Goal: Task Accomplishment & Management: Manage account settings

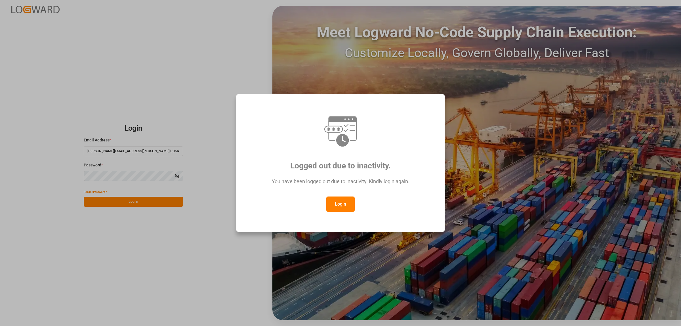
click at [330, 203] on button "Login" at bounding box center [340, 203] width 28 height 15
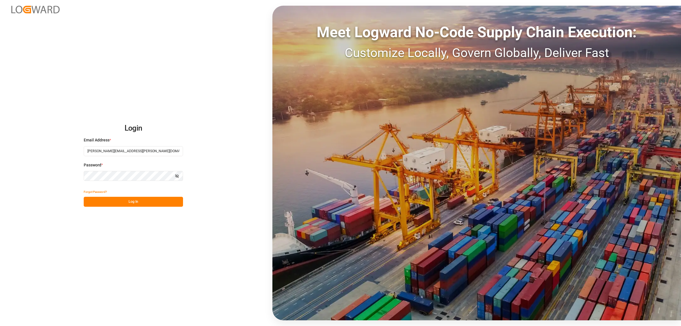
click at [140, 199] on button "Log In" at bounding box center [133, 202] width 99 height 10
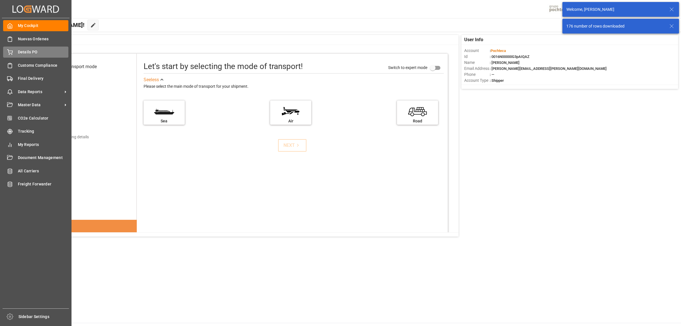
click at [25, 52] on span "Details PO" at bounding box center [43, 52] width 51 height 6
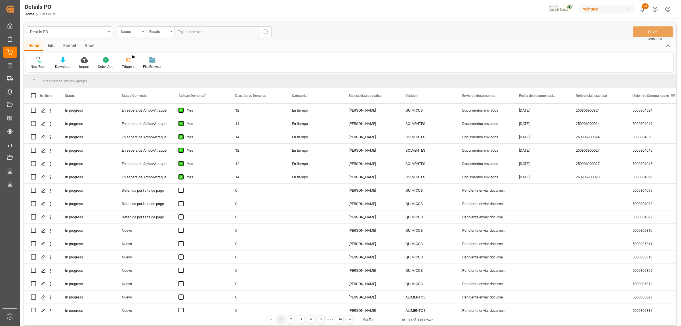
click at [673, 96] on span at bounding box center [672, 95] width 5 height 5
click at [656, 95] on span "filter" at bounding box center [653, 96] width 5 height 5
type input "5000306330"
click at [654, 145] on button "Apply" at bounding box center [651, 144] width 10 height 6
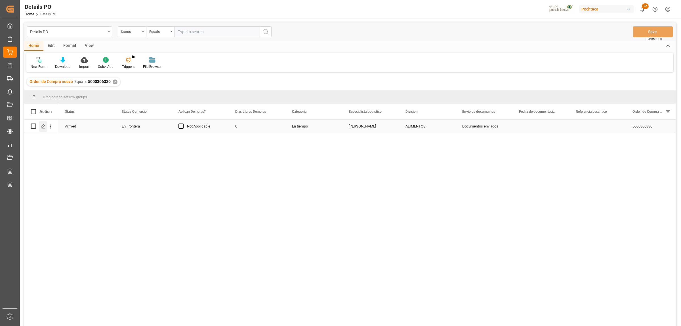
click at [44, 128] on icon "Press SPACE to select this row." at bounding box center [43, 126] width 5 height 5
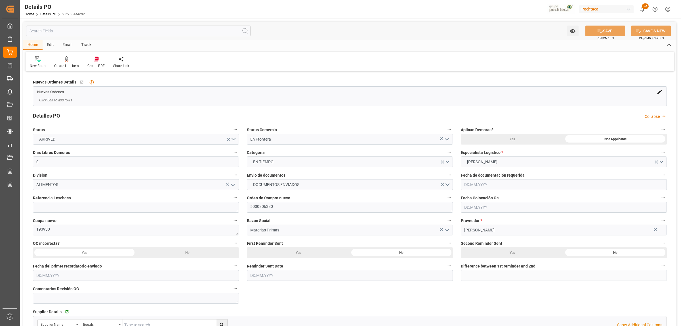
type input "0"
type input "20.07.2025"
type input "11.08.2025"
click at [107, 209] on textarea at bounding box center [136, 207] width 206 height 11
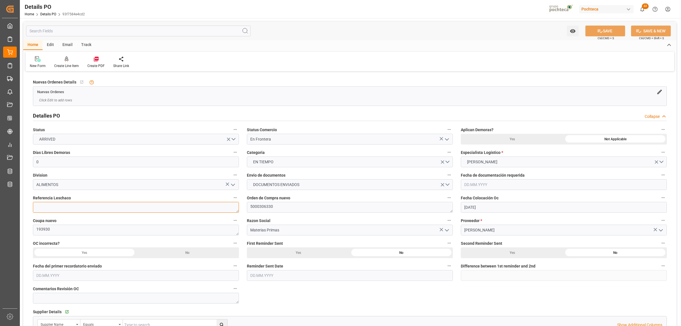
paste textarea "250806990133"
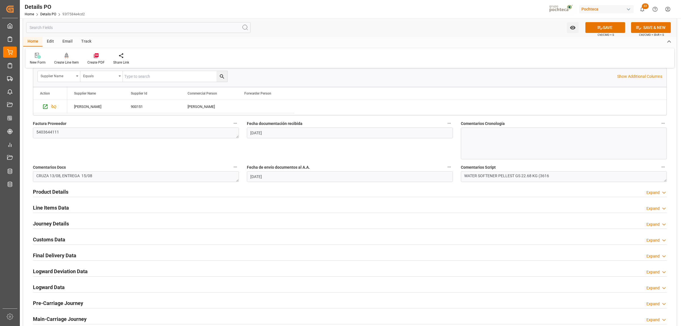
scroll to position [284, 0]
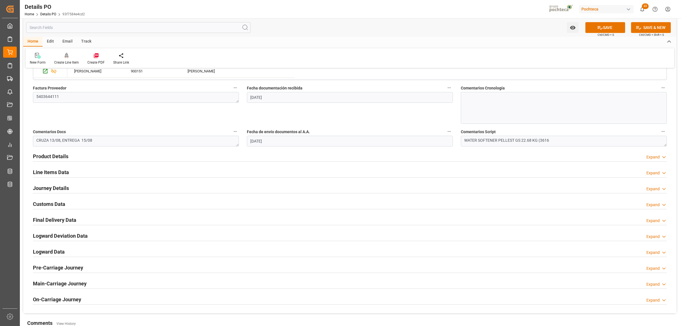
type textarea "250806990133"
click at [45, 188] on h2 "Journey Details" at bounding box center [51, 188] width 36 height 8
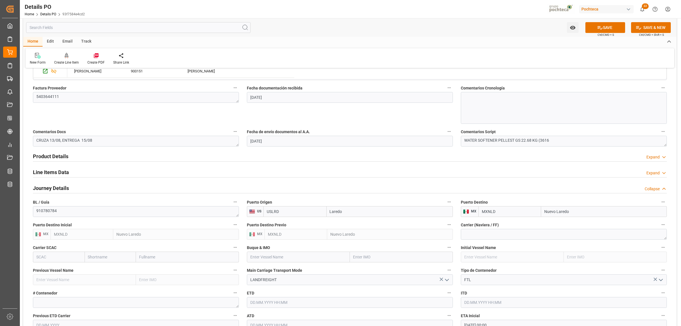
scroll to position [319, 0]
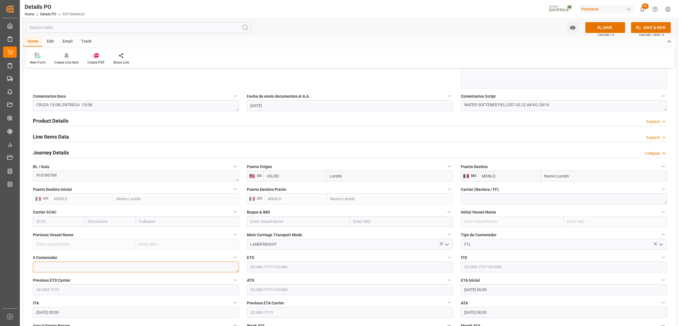
click at [108, 269] on textarea at bounding box center [136, 266] width 206 height 11
paste textarea "52554"
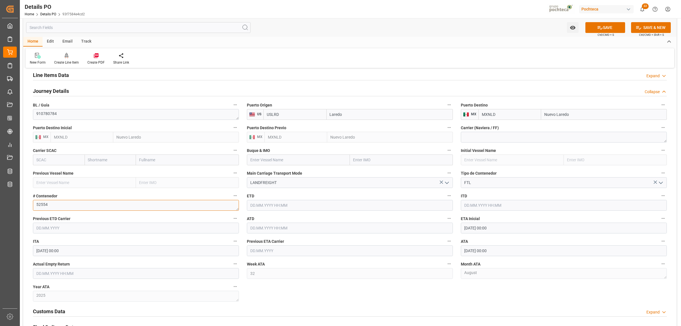
scroll to position [390, 0]
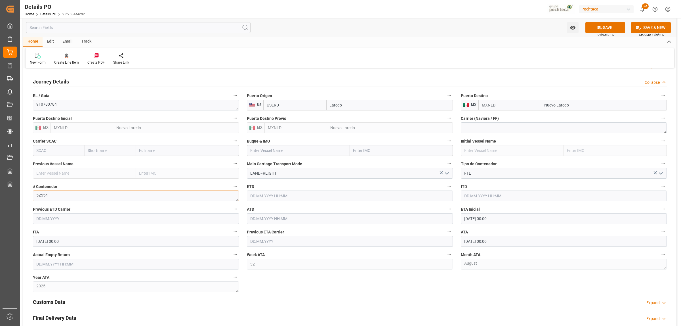
type textarea "52554"
click at [57, 264] on input "text" at bounding box center [136, 263] width 206 height 11
click at [42, 200] on div "28 29 30 31 1 2 3" at bounding box center [73, 202] width 77 height 11
click at [85, 227] on span "15" at bounding box center [85, 225] width 4 height 4
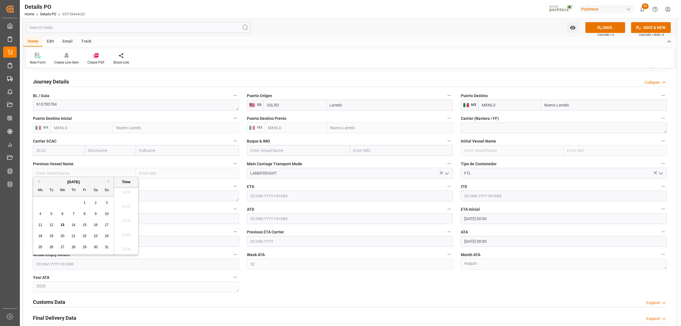
type input "15.08.2025 00:00"
click at [271, 275] on div "Nuevas Ordenes Details   No child Object linked Nuevas Ordenes Click Edit to ad…" at bounding box center [349, 47] width 653 height 728
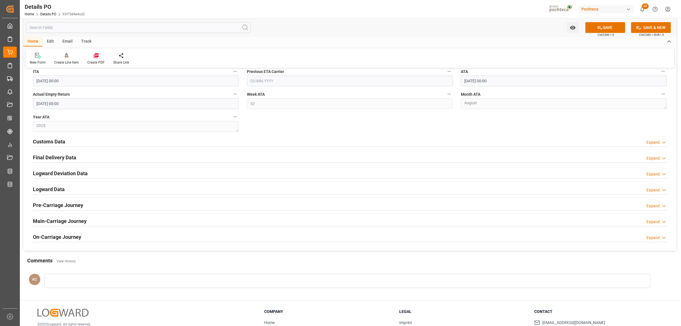
scroll to position [567, 0]
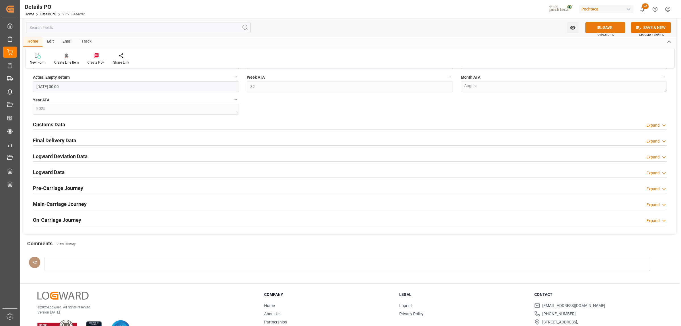
click at [602, 29] on button "SAVE" at bounding box center [605, 27] width 40 height 11
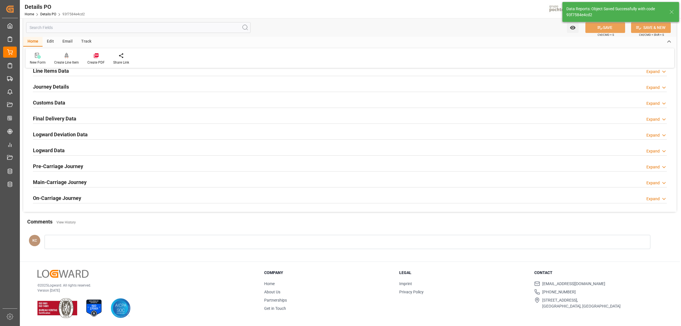
scroll to position [363, 0]
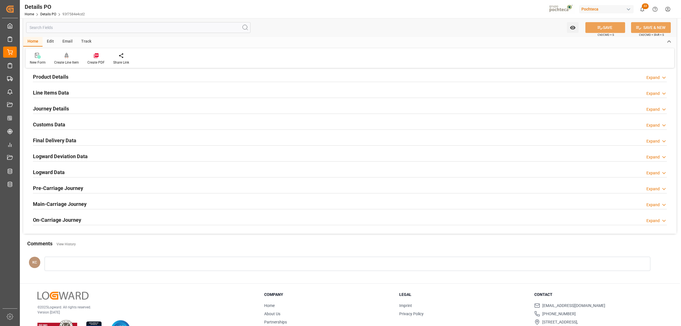
click at [60, 142] on h2 "Final Delivery Data" at bounding box center [54, 140] width 43 height 8
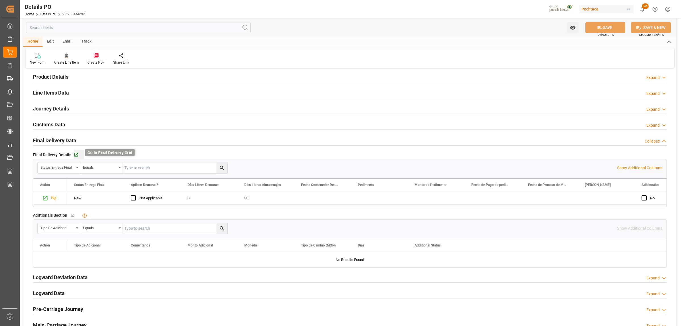
click at [76, 154] on icon "button" at bounding box center [76, 155] width 4 height 4
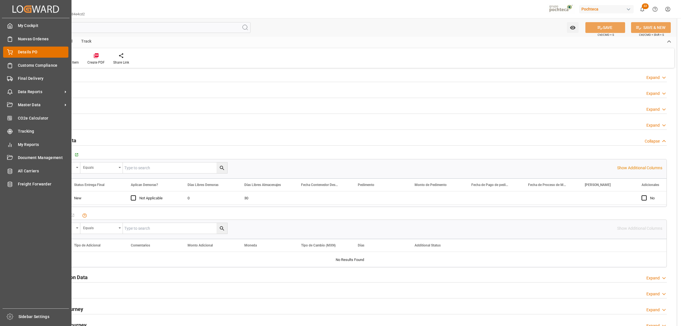
click at [16, 52] on div "Details PO Details PO" at bounding box center [35, 52] width 65 height 11
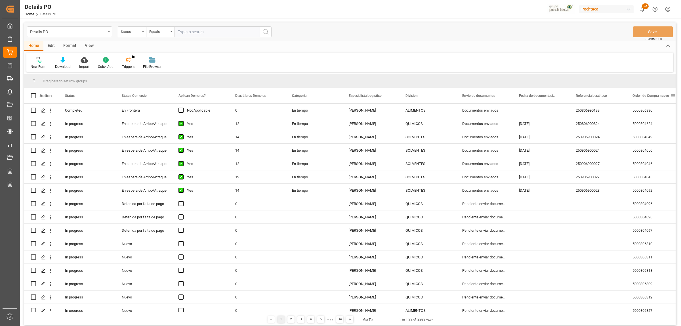
click at [673, 96] on span at bounding box center [672, 95] width 5 height 5
click at [655, 98] on span "filter" at bounding box center [653, 96] width 5 height 5
type input "5000304427"
click at [653, 144] on button "Apply" at bounding box center [651, 144] width 10 height 6
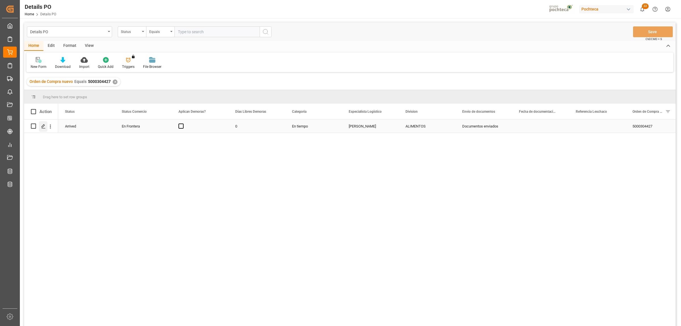
click at [43, 125] on icon "Press SPACE to select this row." at bounding box center [43, 126] width 5 height 5
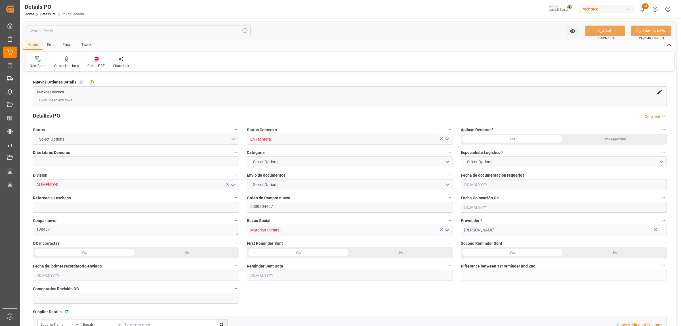
type input "0"
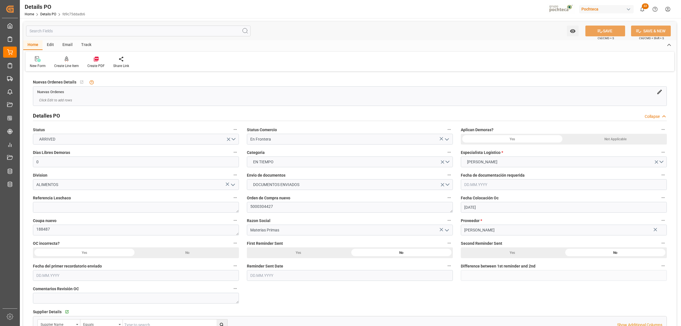
type input "23.05.2025"
type input "12.08.2025"
click at [80, 210] on textarea at bounding box center [136, 207] width 206 height 11
paste textarea "250806990146"
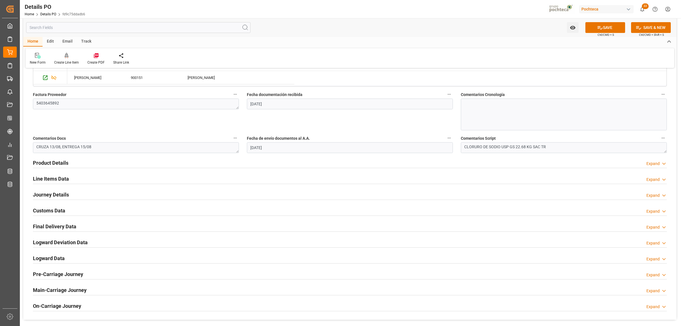
scroll to position [284, 0]
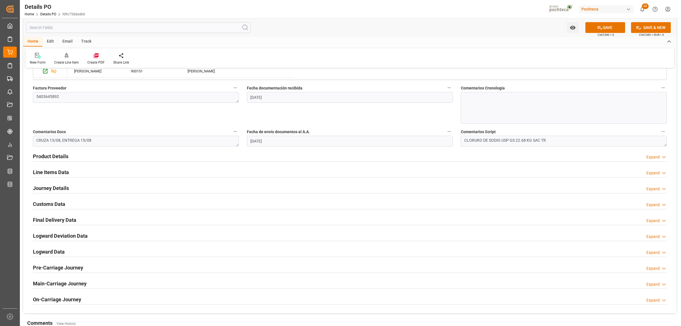
type textarea "250806990146"
click at [49, 190] on h2 "Journey Details" at bounding box center [51, 188] width 36 height 8
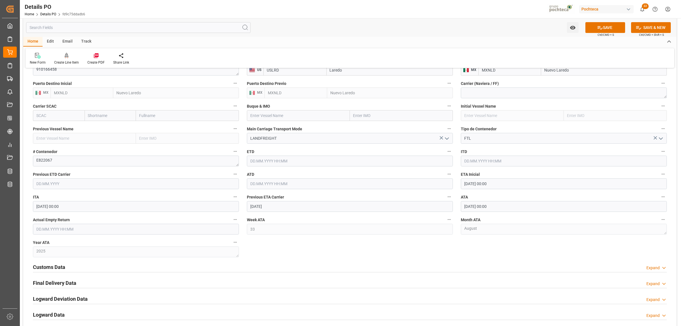
scroll to position [425, 0]
click at [603, 27] on button "SAVE" at bounding box center [605, 27] width 40 height 11
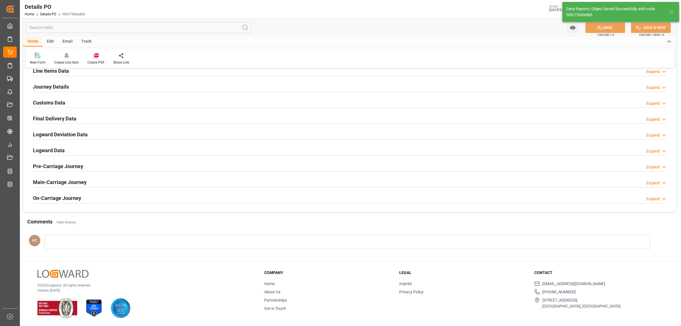
scroll to position [386, 0]
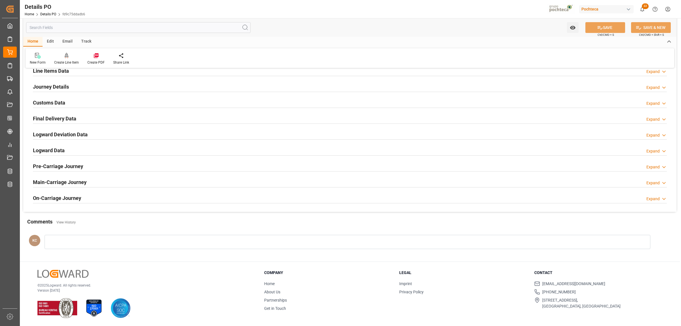
click at [55, 119] on h2 "Final Delivery Data" at bounding box center [54, 119] width 43 height 8
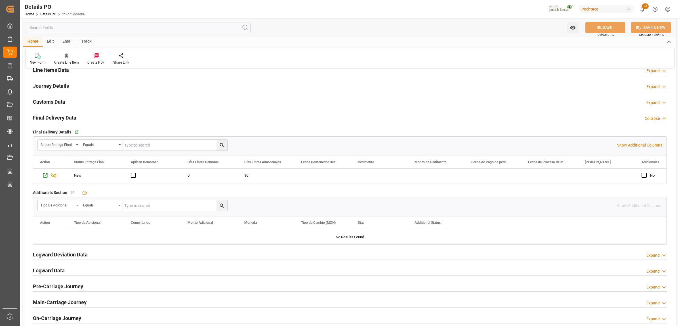
scroll to position [425, 0]
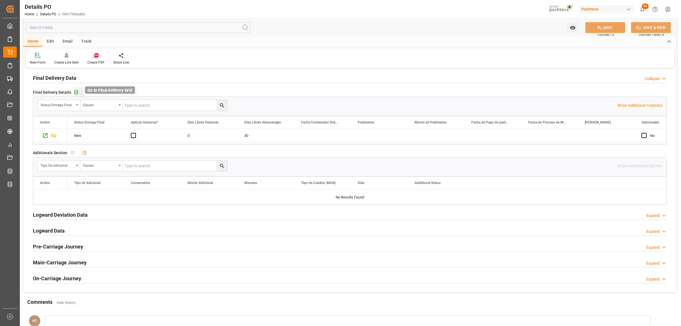
click at [75, 94] on icon "button" at bounding box center [76, 92] width 4 height 4
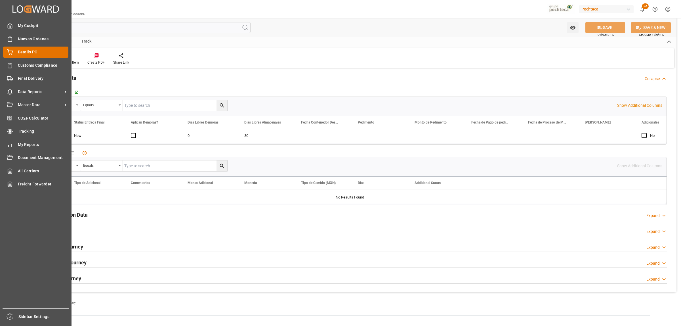
click at [19, 50] on span "Details PO" at bounding box center [43, 52] width 51 height 6
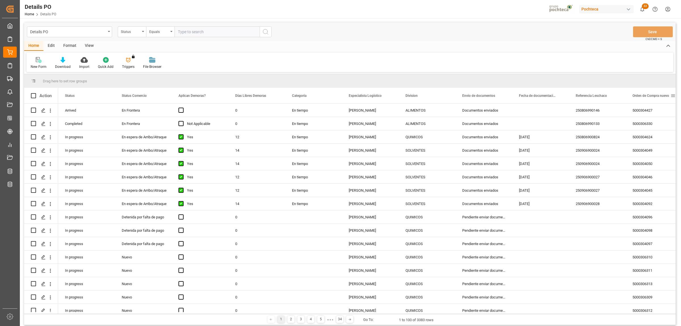
click at [671, 95] on span at bounding box center [672, 95] width 5 height 5
click at [656, 98] on span "filter" at bounding box center [653, 96] width 5 height 5
type input "5000306327"
click at [648, 141] on button "Apply" at bounding box center [651, 144] width 10 height 6
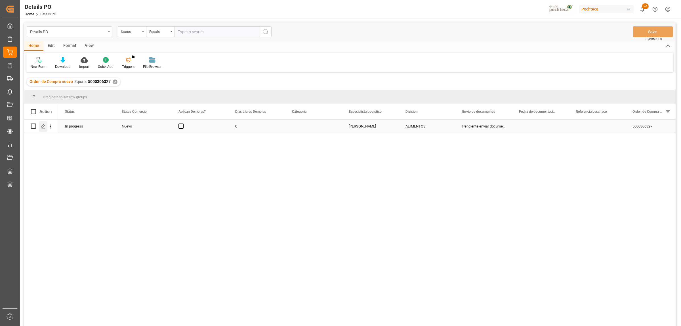
click at [46, 125] on div "Press SPACE to select this row." at bounding box center [43, 126] width 9 height 10
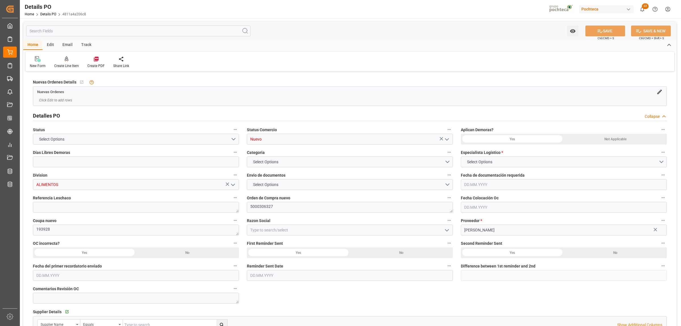
type input "0"
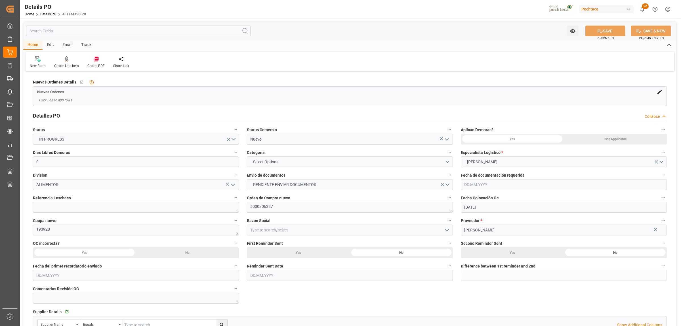
type input "20.07.2025"
click at [446, 139] on polyline "open menu" at bounding box center [446, 139] width 3 height 2
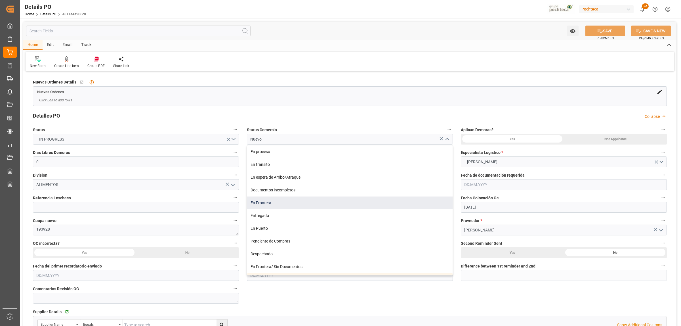
click at [264, 205] on div "En Frontera" at bounding box center [349, 202] width 205 height 13
type input "En Frontera"
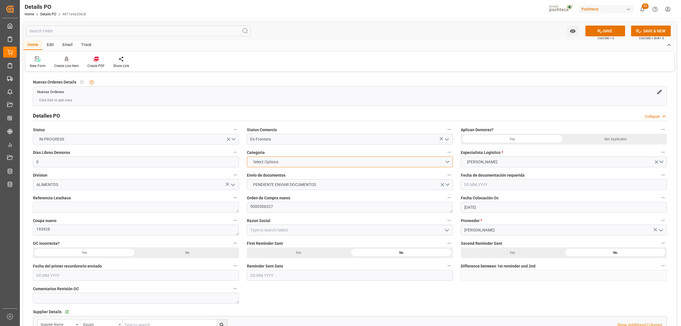
click at [444, 161] on button "Select Options" at bounding box center [350, 161] width 206 height 11
click at [259, 179] on div "EN TIEMPO" at bounding box center [349, 175] width 205 height 12
click at [446, 185] on button "PENDIENTE ENVIAR DOCUMENTOS" at bounding box center [350, 184] width 206 height 11
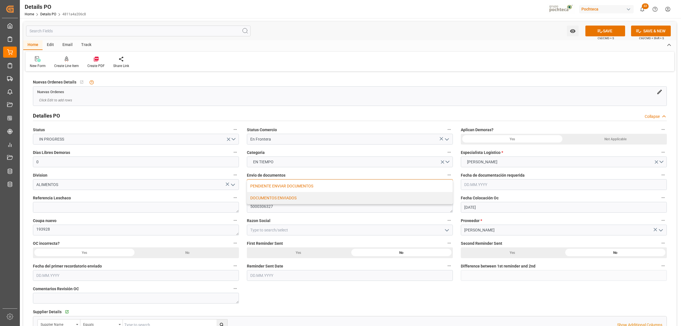
click at [277, 197] on div "DOCUMENTOS ENVIADOS" at bounding box center [349, 198] width 205 height 12
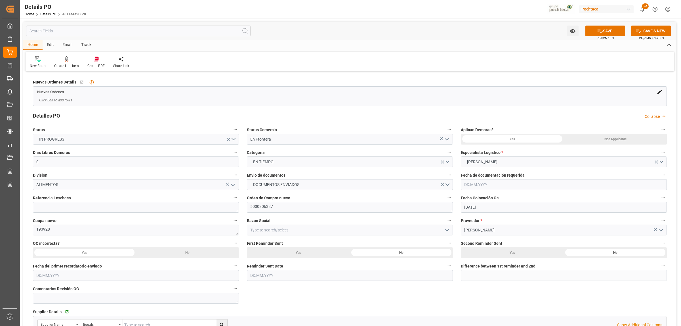
click at [449, 230] on icon "open menu" at bounding box center [446, 230] width 7 height 7
click at [298, 243] on div "Materias Primas" at bounding box center [349, 242] width 205 height 13
type input "Materias Primas"
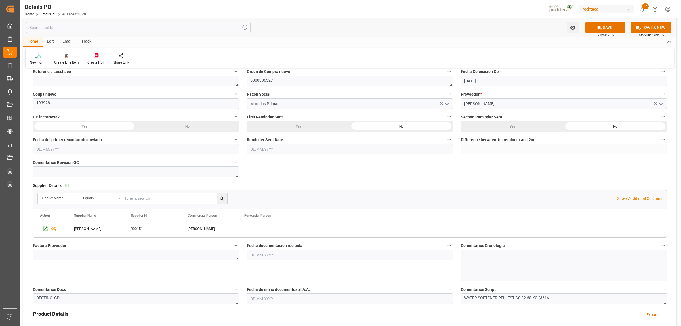
scroll to position [142, 0]
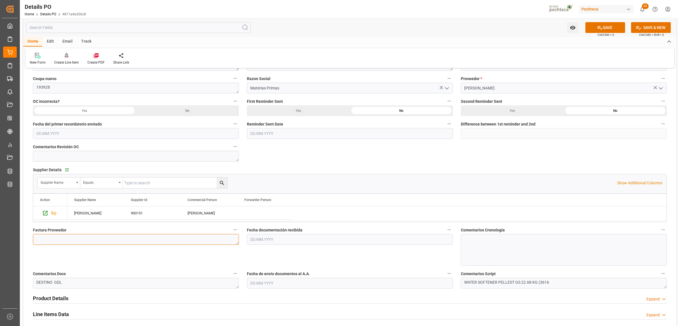
click at [57, 237] on textarea at bounding box center [136, 239] width 206 height 11
paste textarea "5403649936"
type textarea "5403649936"
click at [270, 238] on input "text" at bounding box center [350, 239] width 206 height 11
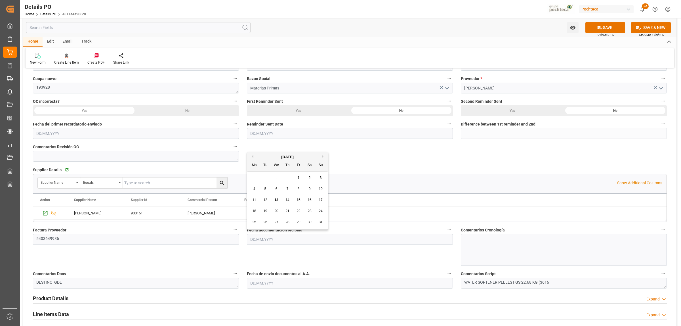
click at [268, 175] on div "28 29 30 31 1 2 3" at bounding box center [287, 177] width 77 height 11
click at [276, 200] on span "13" at bounding box center [276, 200] width 4 height 4
type input "13.08.2025"
click at [255, 281] on input "text" at bounding box center [350, 282] width 206 height 11
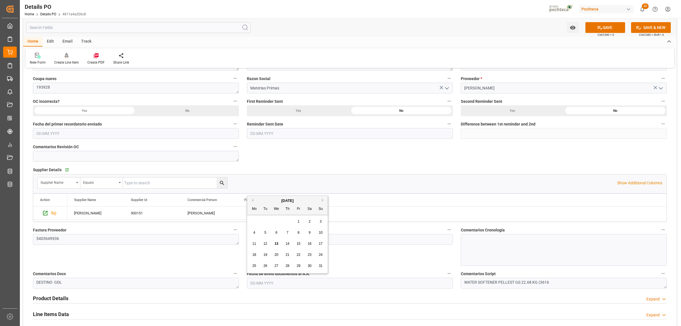
click at [275, 245] on span "13" at bounding box center [276, 243] width 4 height 4
type input "13.08.2025"
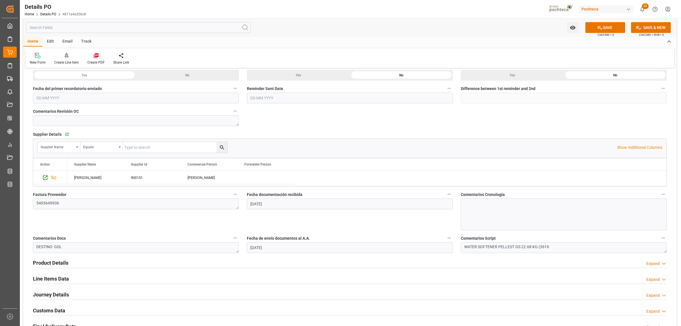
click at [50, 263] on h2 "Product Details" at bounding box center [50, 263] width 35 height 8
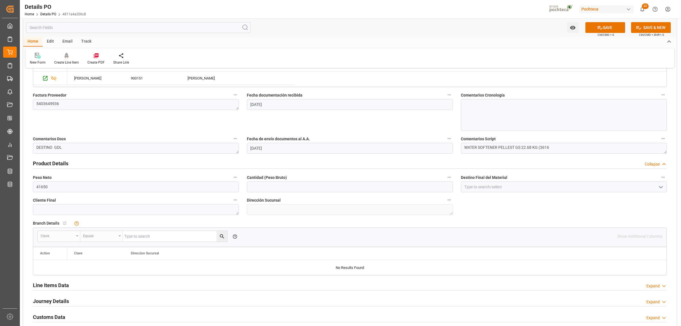
scroll to position [284, 0]
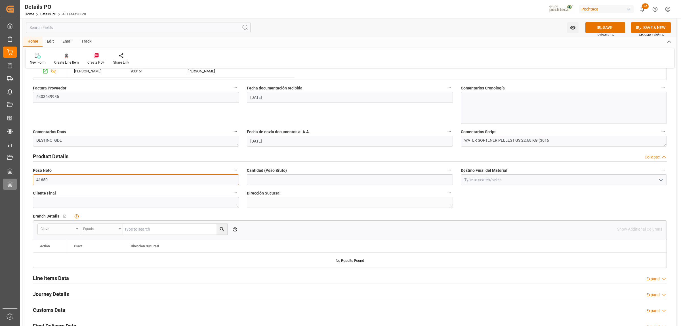
drag, startPoint x: 56, startPoint y: 179, endPoint x: 8, endPoint y: 182, distance: 48.3
click at [8, 182] on div "Created by potrace 1.15, written by Peter Selinger 2001-2017 Created by potrace…" at bounding box center [340, 163] width 681 height 326
click at [100, 179] on input "0" at bounding box center [136, 179] width 206 height 11
drag, startPoint x: 51, startPoint y: 178, endPoint x: 21, endPoint y: 179, distance: 30.4
click at [21, 179] on div "Watch Option SAVE Ctrl/CMD + S SAVE & NEW Ctrl/CMD + Shift + S Home Edit Email …" at bounding box center [350, 102] width 660 height 734
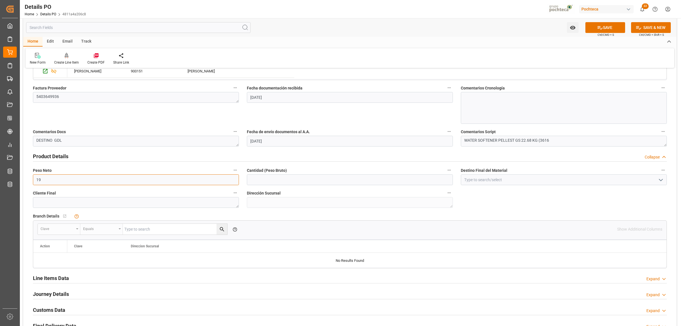
type input "19000"
click at [262, 181] on input "text" at bounding box center [350, 179] width 206 height 11
type input "19000"
click at [472, 182] on input at bounding box center [564, 179] width 206 height 11
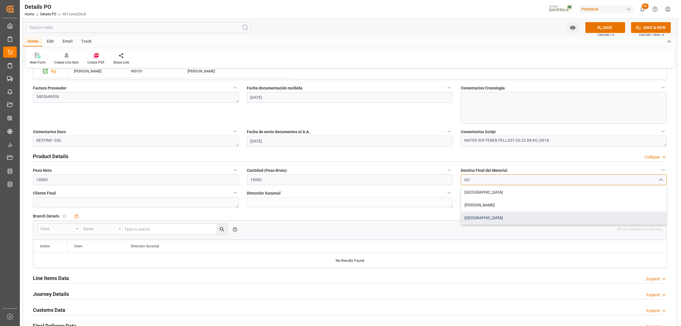
click at [478, 222] on div "Guadalajara" at bounding box center [563, 217] width 205 height 13
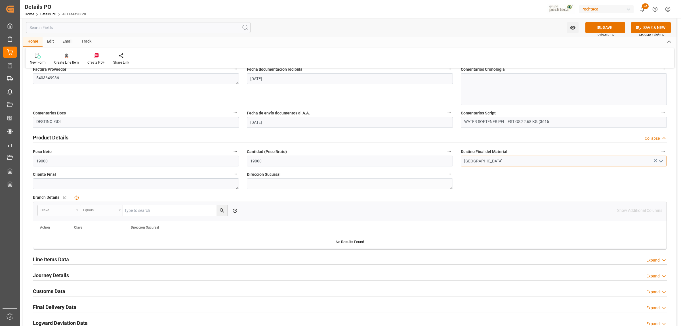
scroll to position [319, 0]
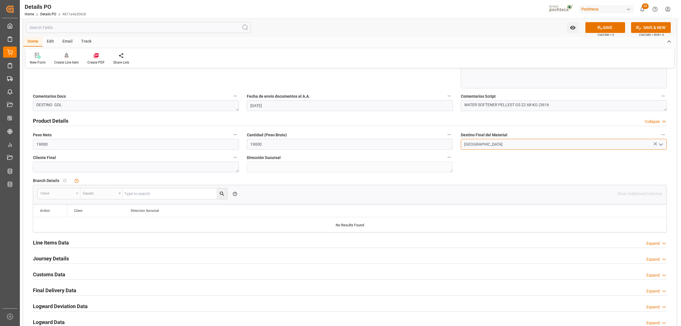
type input "Guadalajara"
click at [60, 241] on h2 "Line Items Data" at bounding box center [51, 242] width 36 height 8
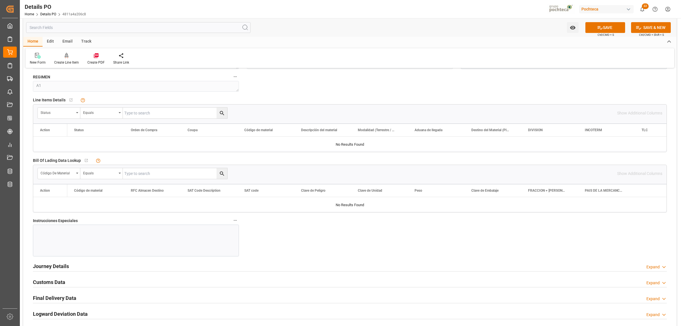
scroll to position [532, 0]
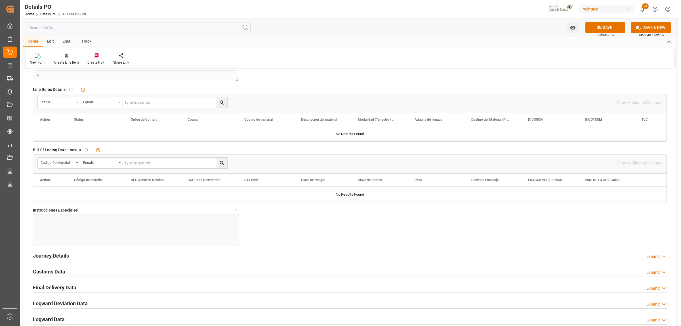
click at [75, 229] on div at bounding box center [136, 230] width 206 height 32
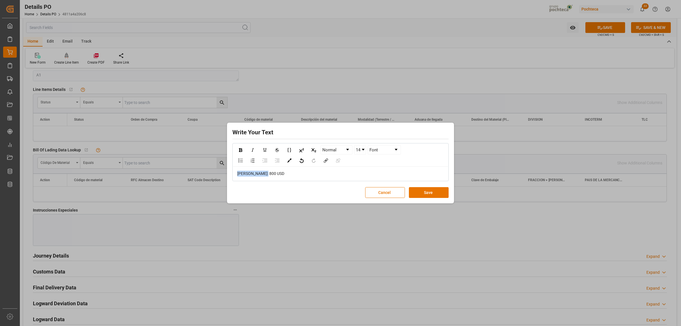
drag, startPoint x: 249, startPoint y: 175, endPoint x: 233, endPoint y: 175, distance: 16.4
click at [233, 175] on div "FLETE: 800 USD" at bounding box center [340, 173] width 215 height 14
click at [365, 152] on link "14" at bounding box center [359, 149] width 11 height 9
click at [361, 178] on li "24" at bounding box center [359, 179] width 11 height 7
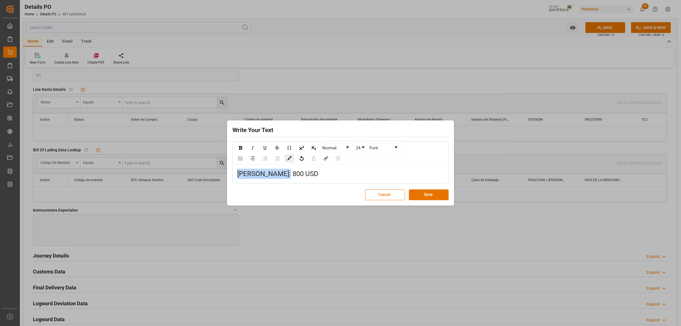
click at [290, 158] on img "rdw-color-picker" at bounding box center [289, 158] width 4 height 4
click at [317, 181] on span "rdw-color-picker" at bounding box center [317, 183] width 6 height 7
click at [291, 156] on img "rdw-color-picker" at bounding box center [289, 158] width 4 height 4
click at [298, 181] on span "rdw-color-picker" at bounding box center [301, 183] width 6 height 7
click at [242, 148] on div "rdw-inline-control" at bounding box center [240, 147] width 10 height 9
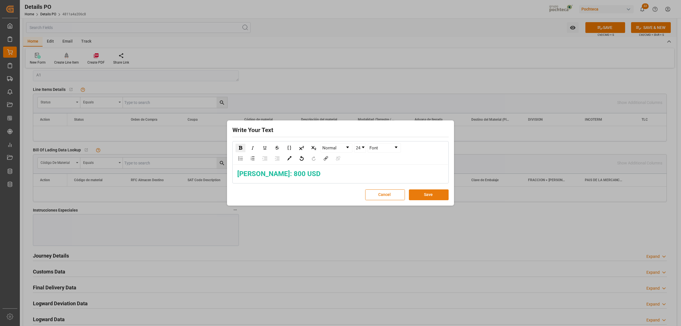
click at [445, 200] on div "Cancel Save" at bounding box center [340, 194] width 216 height 11
click at [438, 197] on button "Save" at bounding box center [429, 194] width 40 height 11
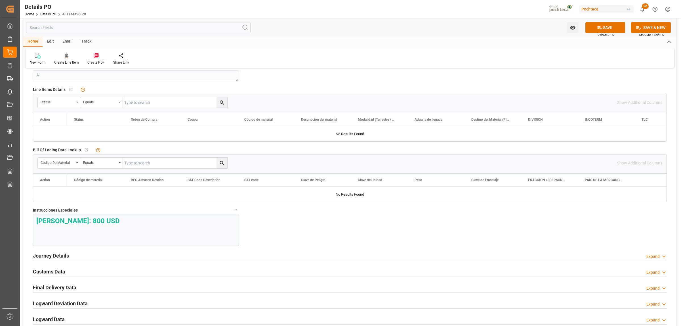
click at [61, 256] on h2 "Journey Details" at bounding box center [51, 256] width 36 height 8
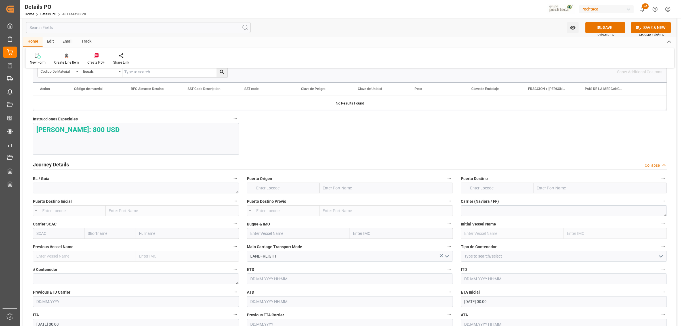
scroll to position [638, 0]
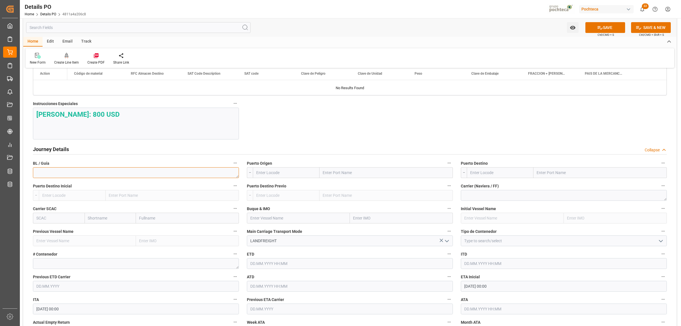
click at [115, 170] on textarea at bounding box center [136, 172] width 206 height 11
paste textarea "910987351"
type textarea "910987351"
click at [336, 175] on input "text" at bounding box center [385, 172] width 133 height 11
type input "LAREDO"
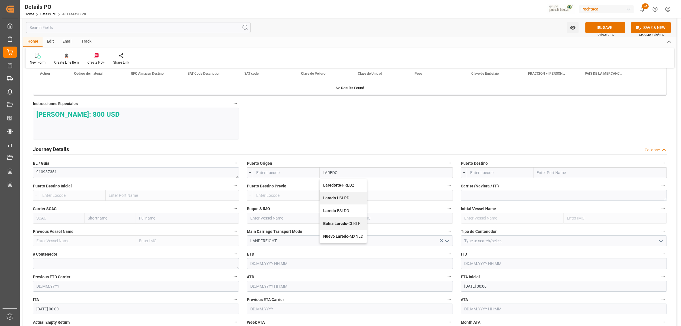
click at [336, 198] on span "Laredo - USLRD" at bounding box center [336, 197] width 26 height 5
type input "USLRD"
type input "Laredo"
click at [538, 175] on input "text" at bounding box center [599, 172] width 133 height 11
type input "NUEVO LAREDO"
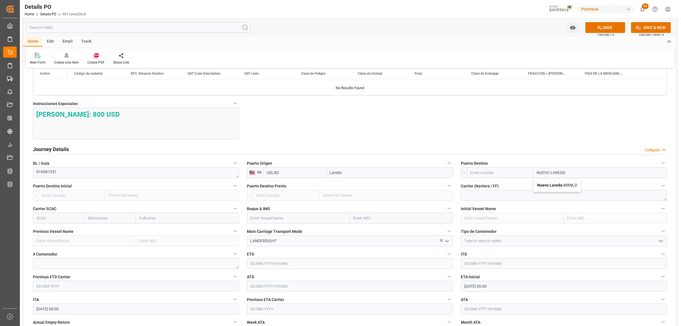
click at [543, 186] on b "Nuevo Laredo" at bounding box center [549, 185] width 25 height 5
type input "MXNLD"
type input "Nuevo Laredo"
click at [661, 244] on icon "open menu" at bounding box center [660, 240] width 7 height 7
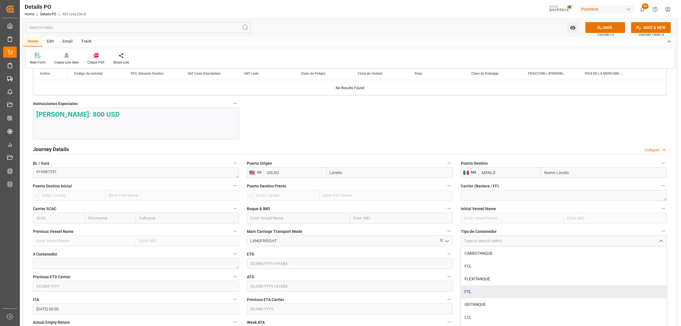
click at [474, 297] on div "FTL" at bounding box center [563, 291] width 205 height 13
type input "FTL"
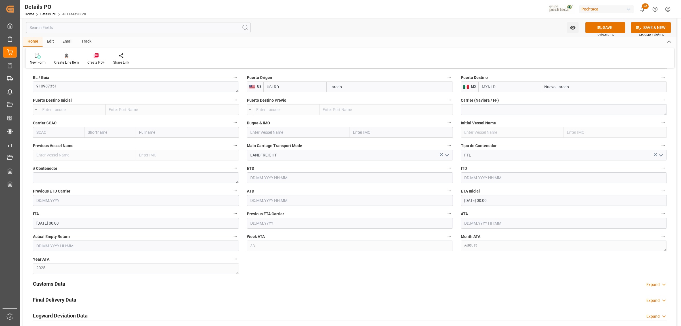
scroll to position [744, 0]
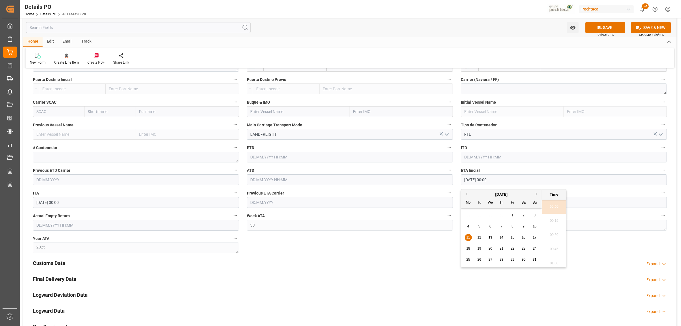
click at [473, 182] on input "11.08.2025 00:00" at bounding box center [564, 179] width 206 height 11
click at [489, 237] on span "13" at bounding box center [490, 237] width 4 height 4
type input "13.08.2025 00:00"
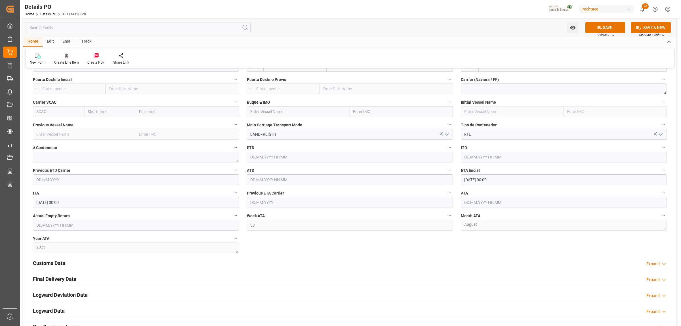
click at [469, 203] on input "text" at bounding box center [564, 202] width 206 height 11
click at [489, 258] on span "13" at bounding box center [490, 260] width 4 height 4
type input "13.08.2025 00:00"
click at [413, 261] on div "Customs Data Expand" at bounding box center [349, 262] width 633 height 11
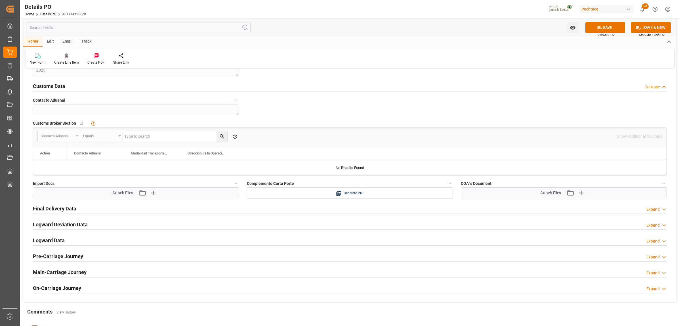
scroll to position [922, 0]
click at [153, 193] on icon "button" at bounding box center [152, 191] width 5 height 5
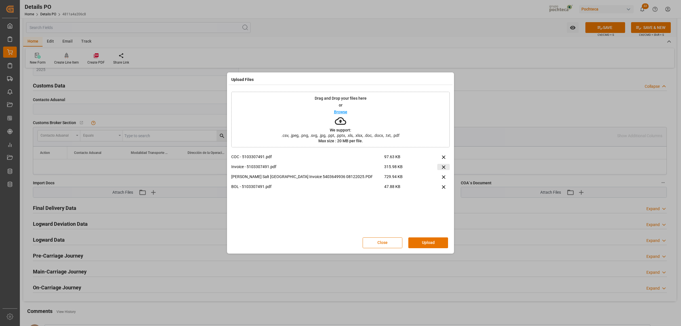
click at [443, 166] on icon at bounding box center [443, 166] width 3 height 3
click at [438, 243] on button "Upload" at bounding box center [428, 242] width 40 height 11
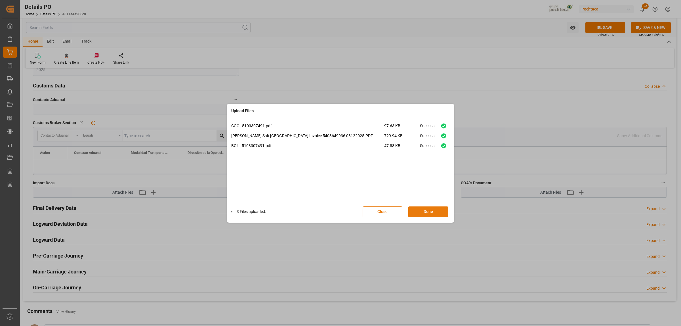
click at [432, 211] on button "Done" at bounding box center [428, 211] width 40 height 11
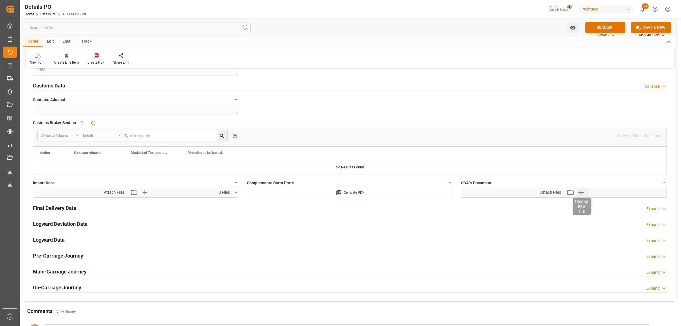
click at [583, 193] on icon "button" at bounding box center [580, 191] width 5 height 5
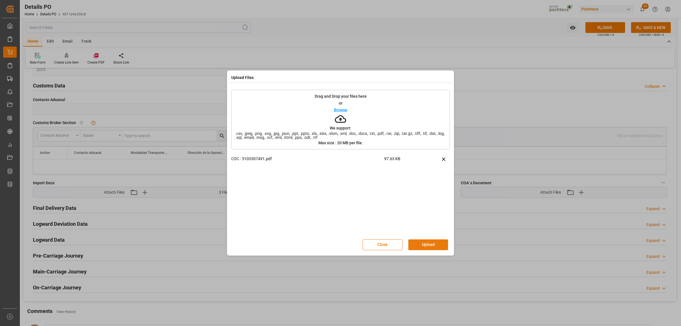
click at [427, 245] on button "Upload" at bounding box center [428, 244] width 40 height 11
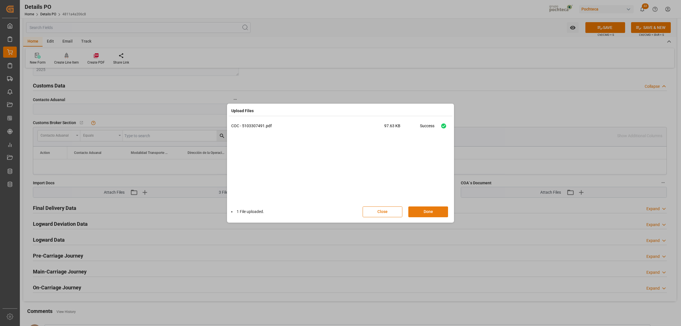
click at [431, 213] on button "Done" at bounding box center [428, 211] width 40 height 11
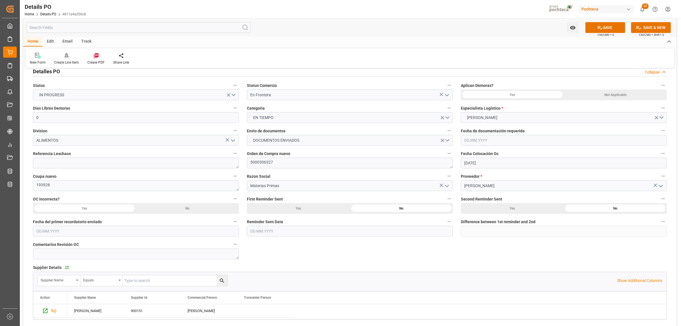
scroll to position [0, 0]
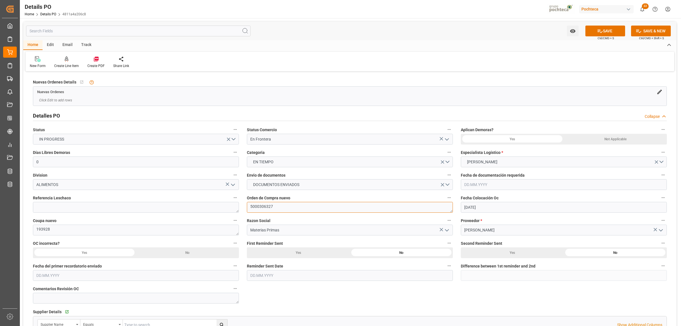
drag, startPoint x: 268, startPoint y: 208, endPoint x: 246, endPoint y: 209, distance: 22.1
click at [246, 209] on div "Orden de Compra nuevo 5000306327" at bounding box center [350, 203] width 214 height 23
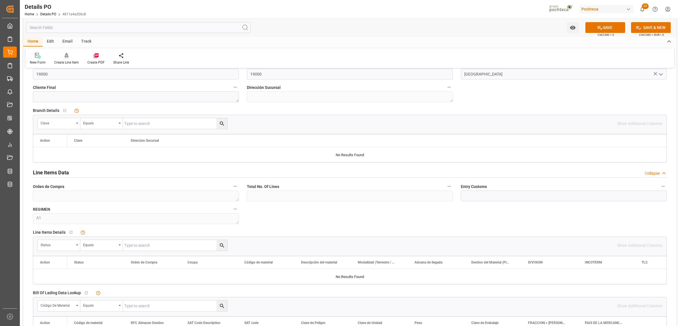
scroll to position [390, 0]
click at [78, 246] on div "Status" at bounding box center [59, 244] width 43 height 11
click at [63, 285] on div "Orden de Compra" at bounding box center [80, 282] width 85 height 12
paste input "5000306327"
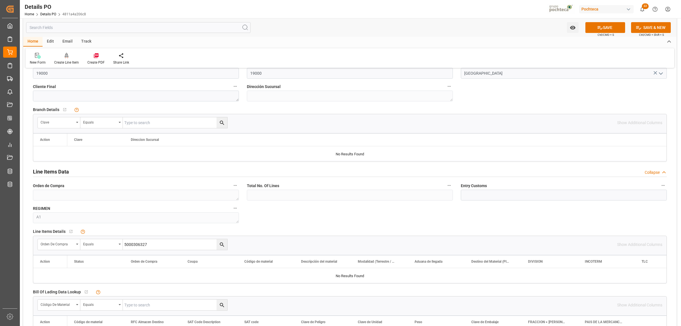
type input "5000306327"
click at [221, 247] on icon "search button" at bounding box center [222, 244] width 6 height 6
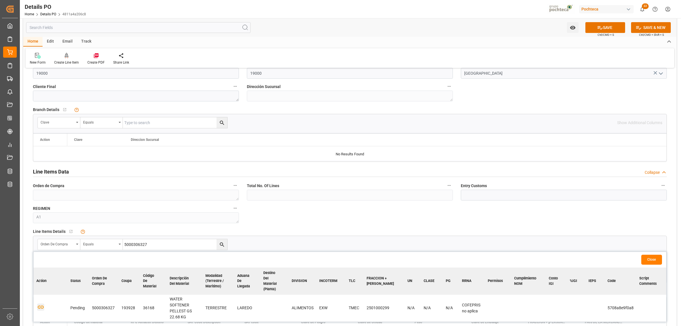
click at [38, 303] on icon "button" at bounding box center [40, 306] width 7 height 7
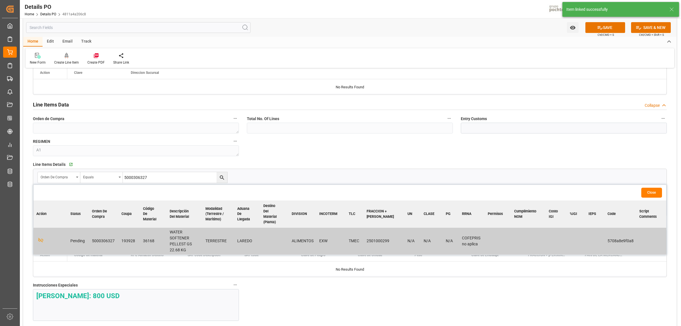
scroll to position [461, 0]
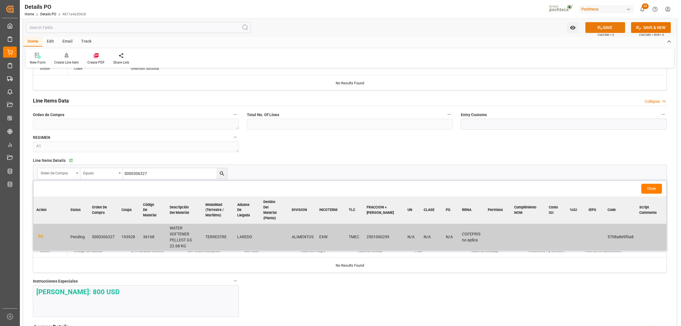
click at [602, 26] on button "SAVE" at bounding box center [605, 27] width 40 height 11
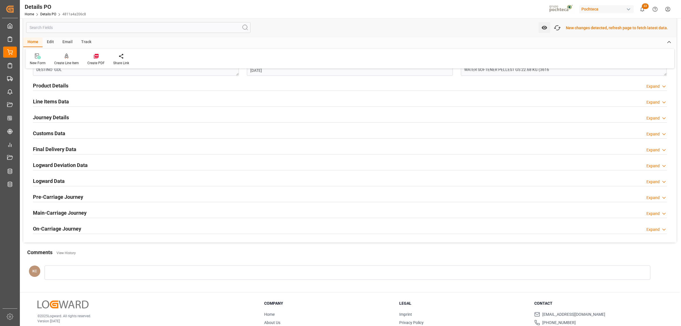
scroll to position [355, 0]
click at [93, 57] on icon at bounding box center [96, 56] width 6 height 6
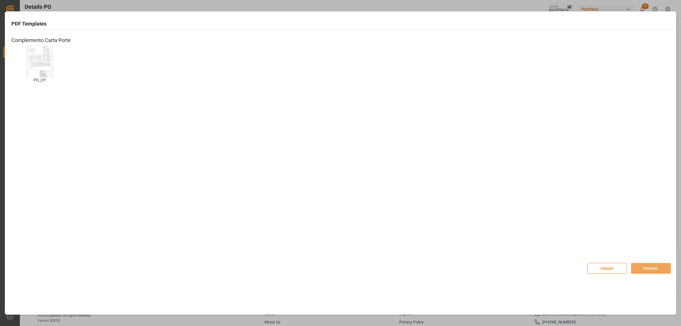
click at [45, 63] on img at bounding box center [39, 61] width 23 height 32
click at [649, 271] on button "Preview" at bounding box center [651, 268] width 40 height 11
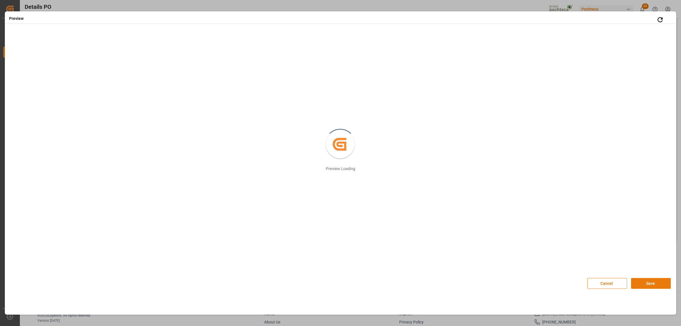
click at [649, 284] on button "Save" at bounding box center [651, 283] width 40 height 11
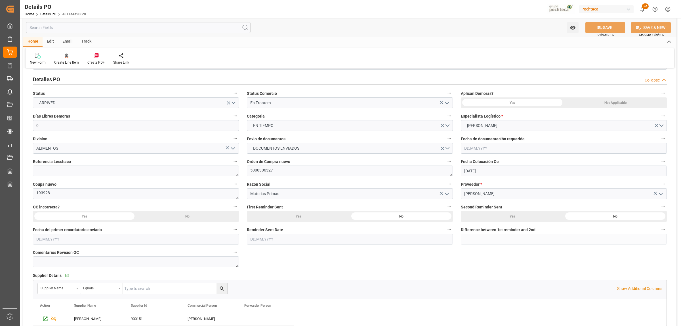
scroll to position [36, 0]
drag, startPoint x: 278, startPoint y: 169, endPoint x: 250, endPoint y: 169, distance: 28.4
click at [250, 169] on textarea "5000306327" at bounding box center [350, 171] width 206 height 11
drag, startPoint x: 39, startPoint y: 193, endPoint x: 33, endPoint y: 193, distance: 5.4
click at [33, 193] on textarea "193928" at bounding box center [136, 193] width 206 height 11
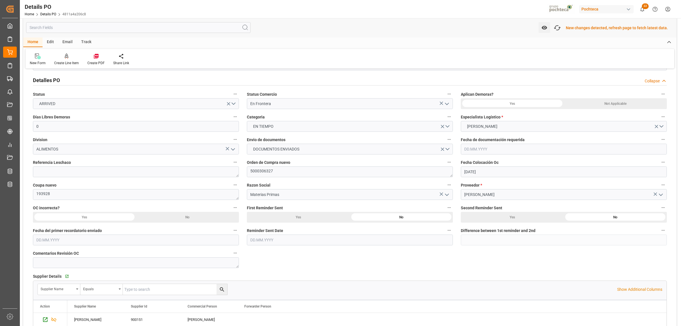
scroll to position [36, 0]
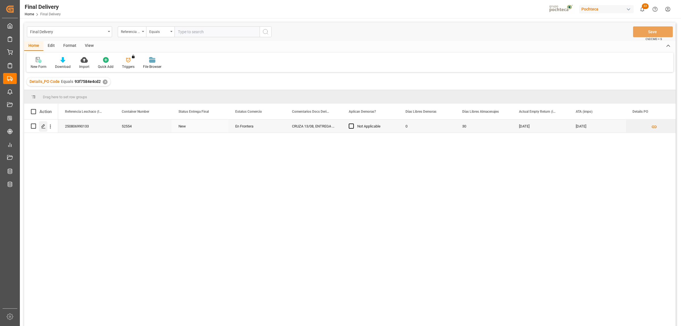
click at [41, 130] on div "Press SPACE to select this row." at bounding box center [43, 126] width 9 height 10
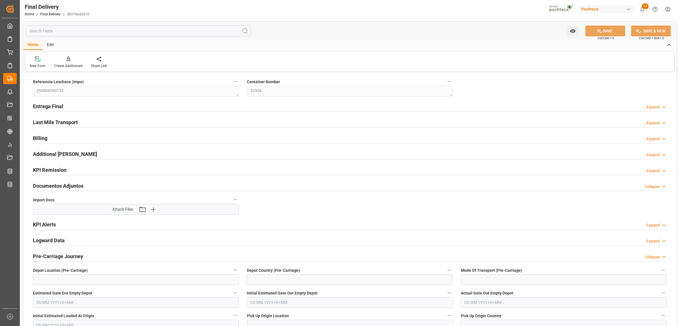
type input "0"
type input "30"
type input "15.08.2025"
type input "[DATE]"
click at [49, 106] on h2 "Entrega Final" at bounding box center [48, 106] width 30 height 8
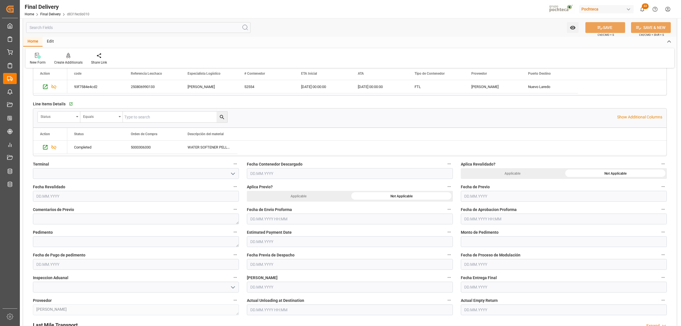
scroll to position [177, 0]
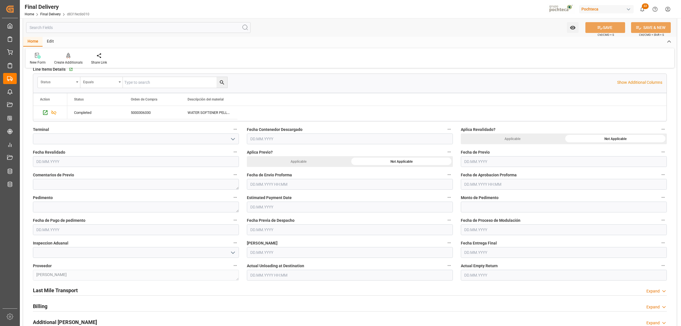
click at [316, 181] on input "text" at bounding box center [350, 184] width 206 height 11
click at [263, 212] on div "Mo Tu We Th Fr Sa Su" at bounding box center [287, 206] width 81 height 11
click at [266, 242] on span "12" at bounding box center [265, 241] width 4 height 4
type input "12.08.2025 00:00"
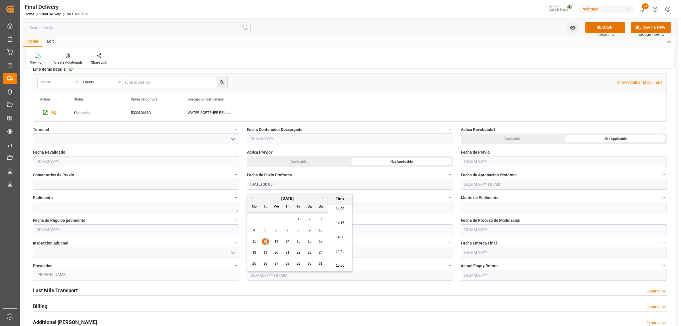
click at [467, 181] on input "text" at bounding box center [564, 184] width 206 height 11
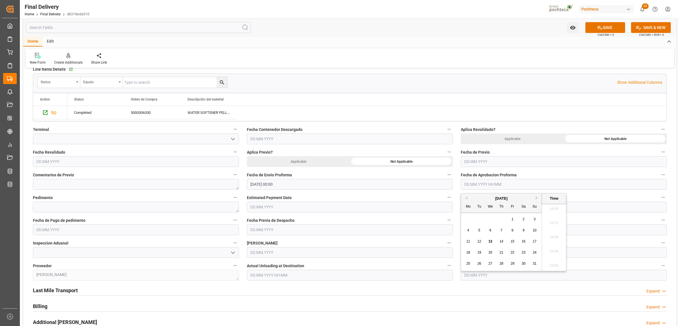
click at [479, 242] on span "12" at bounding box center [479, 241] width 4 height 4
type input "12.08.2025 00:00"
click at [82, 206] on textarea at bounding box center [136, 206] width 206 height 11
click at [69, 206] on textarea at bounding box center [136, 206] width 206 height 11
paste textarea "25 24 3617 5008081"
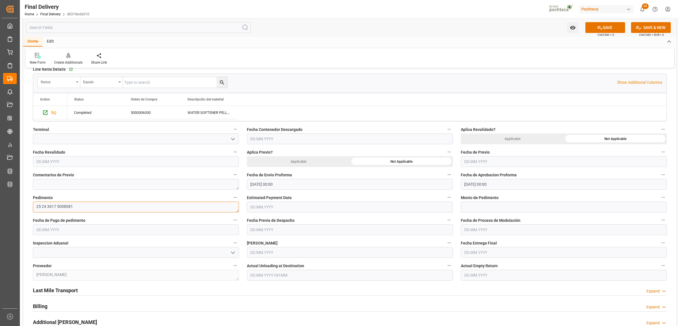
type textarea "25 24 3617 5008081"
click at [508, 204] on input "text" at bounding box center [564, 206] width 206 height 11
paste input "20195"
type input "20195"
click at [34, 227] on input "text" at bounding box center [136, 229] width 206 height 11
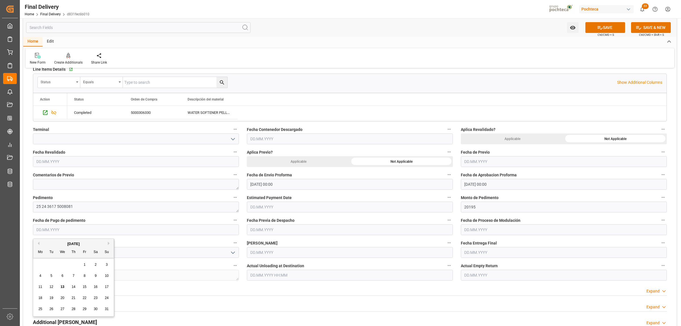
click at [63, 287] on span "13" at bounding box center [62, 286] width 4 height 4
type input "13.08.2025"
click at [477, 229] on input "text" at bounding box center [564, 229] width 206 height 11
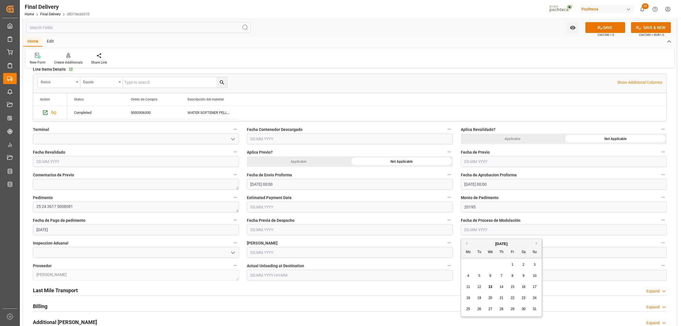
click at [491, 286] on span "13" at bounding box center [490, 286] width 4 height 4
type input "13.08.2025"
click at [235, 253] on icon "open menu" at bounding box center [232, 252] width 7 height 7
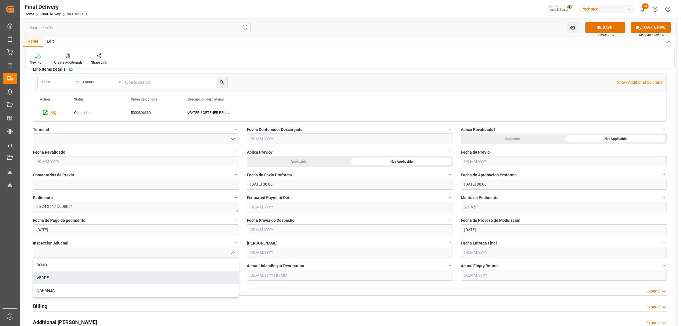
click at [74, 276] on div "VERDE" at bounding box center [135, 277] width 205 height 13
type input "VERDE"
click at [283, 253] on input "text" at bounding box center [350, 252] width 206 height 11
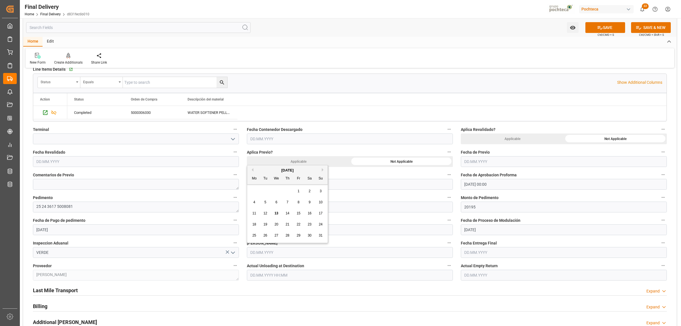
click at [275, 213] on span "13" at bounding box center [276, 213] width 4 height 4
type input "13.08.2025"
click at [468, 251] on input "text" at bounding box center [564, 252] width 206 height 11
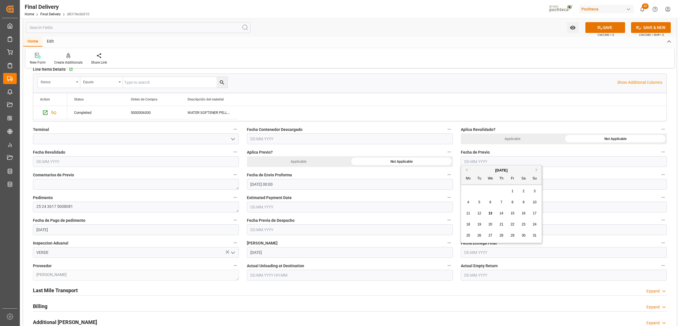
drag, startPoint x: 478, startPoint y: 191, endPoint x: 487, endPoint y: 189, distance: 9.2
click at [478, 191] on div "28 29 30 31 1 2 3" at bounding box center [501, 190] width 77 height 11
click at [514, 213] on span "15" at bounding box center [512, 213] width 4 height 4
type input "15.08.2025"
click at [472, 276] on input "text" at bounding box center [564, 274] width 206 height 11
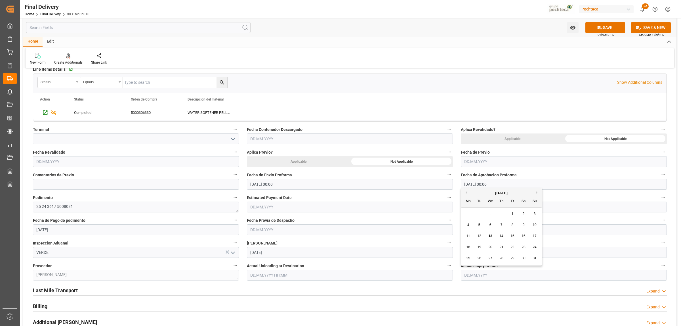
drag, startPoint x: 482, startPoint y: 214, endPoint x: 487, endPoint y: 215, distance: 4.3
click at [482, 214] on div "28 29 30 31 1 2 3" at bounding box center [501, 213] width 77 height 11
click at [512, 236] on span "15" at bounding box center [512, 236] width 4 height 4
type input "15.08.2025"
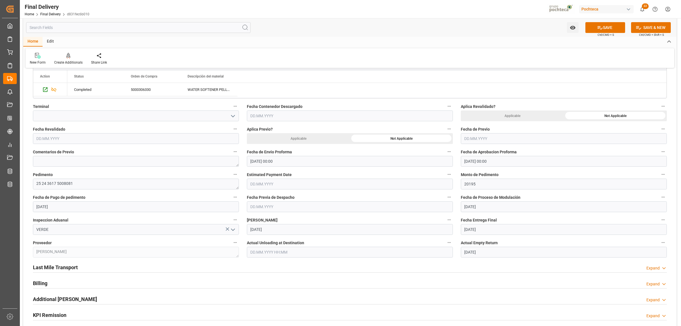
scroll to position [213, 0]
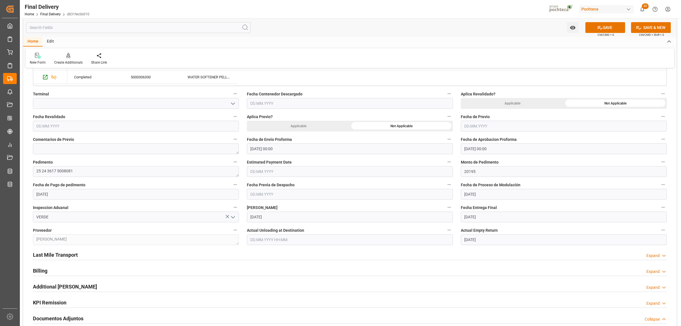
click at [67, 256] on h2 "Last Mile Transport" at bounding box center [55, 255] width 45 height 8
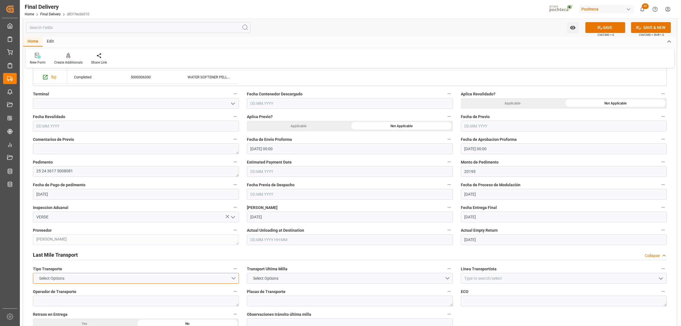
click at [232, 277] on button "Select Options" at bounding box center [136, 278] width 206 height 11
click at [60, 292] on div "FTL" at bounding box center [135, 291] width 205 height 12
click at [445, 277] on button "Select Options" at bounding box center [350, 278] width 206 height 11
click at [260, 278] on div "LESCHACO" at bounding box center [349, 279] width 205 height 12
click at [491, 277] on input at bounding box center [564, 278] width 206 height 11
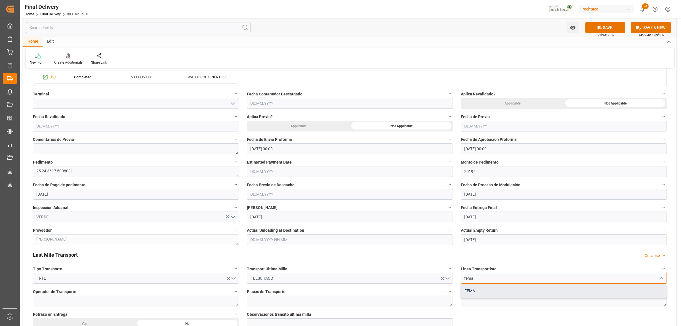
click at [476, 290] on div "FEMA" at bounding box center [563, 290] width 205 height 13
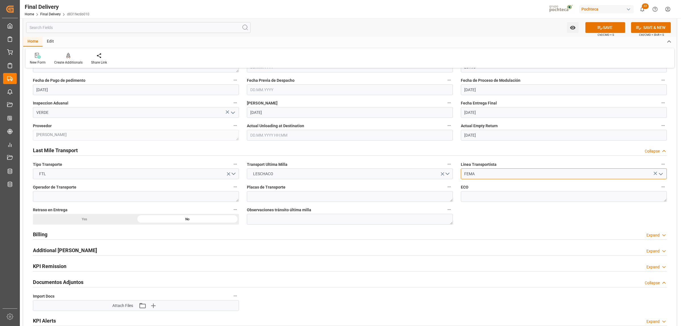
scroll to position [319, 0]
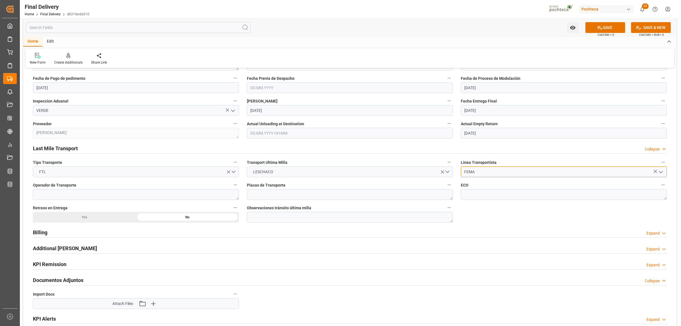
type input "FEMA"
click at [47, 231] on div "Billing Expand" at bounding box center [349, 231] width 633 height 11
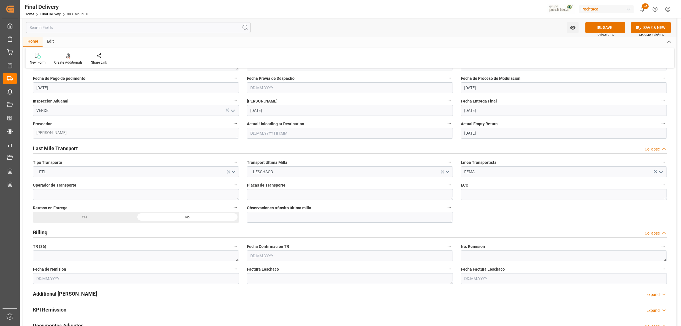
click at [47, 231] on h2 "Billing" at bounding box center [40, 232] width 14 height 8
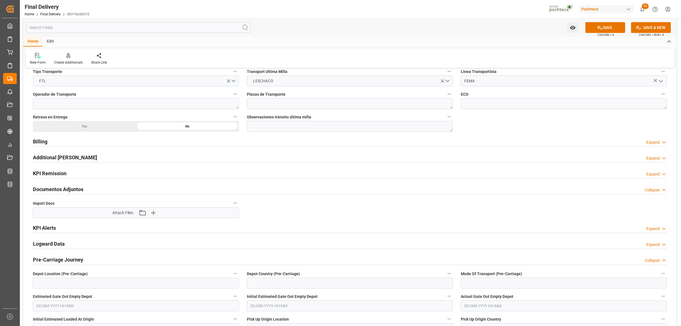
scroll to position [425, 0]
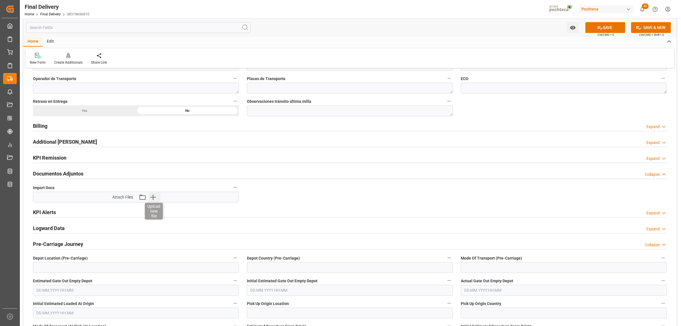
click at [155, 200] on icon "button" at bounding box center [153, 196] width 9 height 9
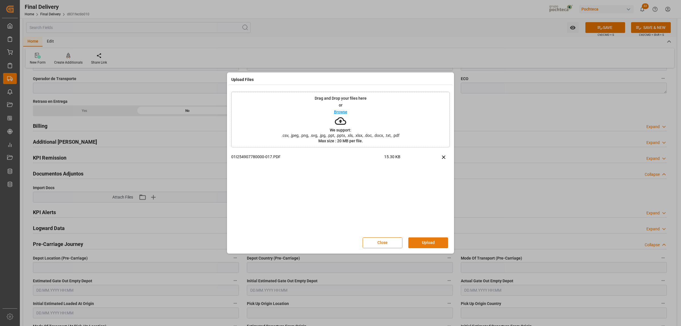
click at [427, 241] on button "Upload" at bounding box center [428, 242] width 40 height 11
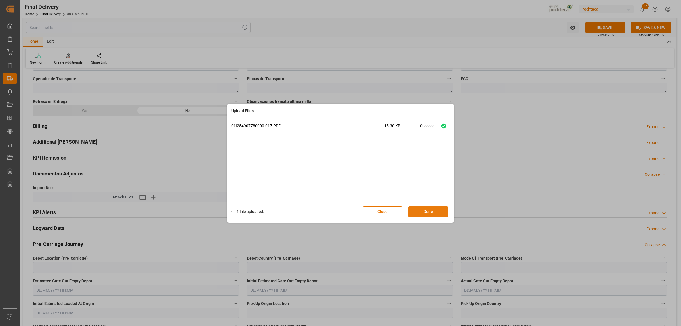
click at [421, 207] on button "Done" at bounding box center [428, 211] width 40 height 11
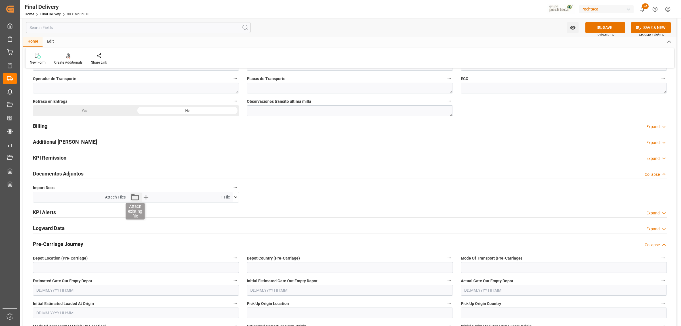
click at [134, 199] on icon "button" at bounding box center [134, 196] width 9 height 9
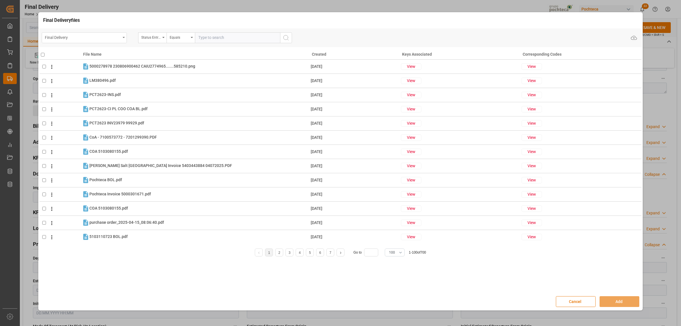
click at [123, 38] on div "Final Delivery" at bounding box center [84, 37] width 85 height 11
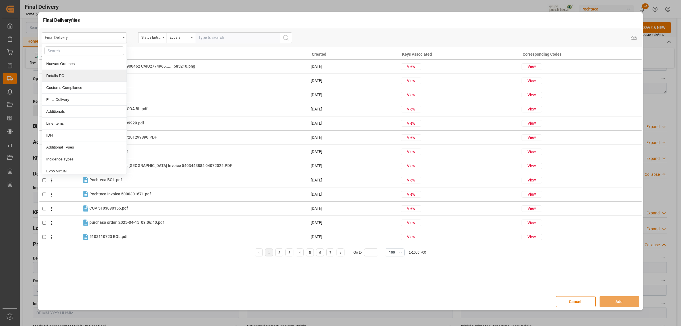
click at [55, 71] on div "Details PO" at bounding box center [84, 76] width 85 height 12
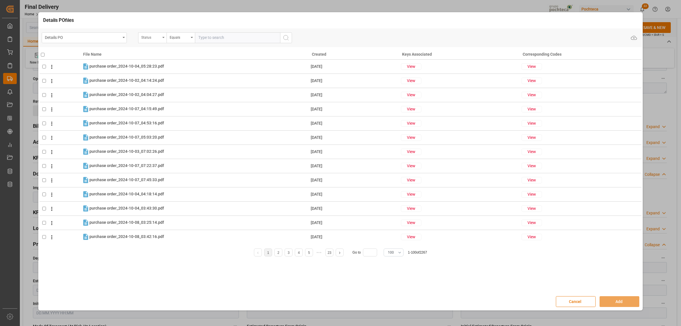
click at [165, 39] on div "Status" at bounding box center [152, 37] width 28 height 11
type input "rde"
click at [159, 64] on div "Orden de Compra nuevo" at bounding box center [180, 64] width 85 height 12
click at [201, 38] on input "text" at bounding box center [237, 37] width 85 height 11
paste input "5000306330"
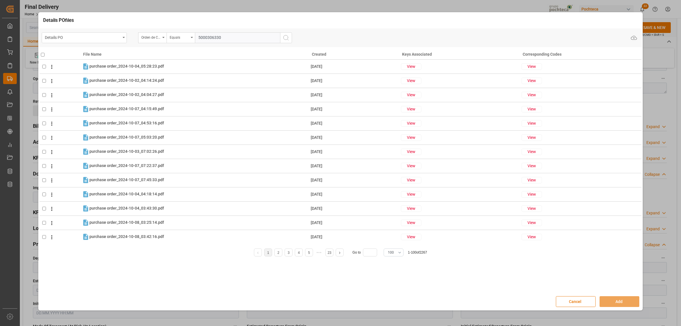
type input "5000306330"
click at [285, 40] on icon "search button" at bounding box center [285, 37] width 7 height 7
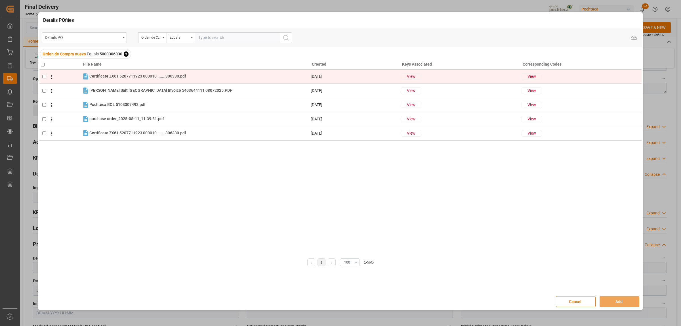
click at [43, 75] on input "checkbox" at bounding box center [44, 77] width 4 height 4
checkbox input "true"
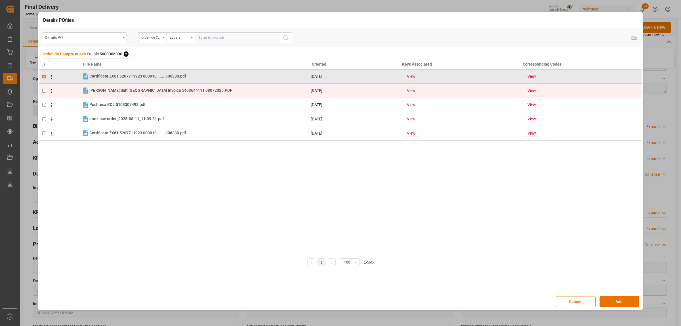
click at [44, 87] on td at bounding box center [60, 90] width 42 height 14
checkbox input "true"
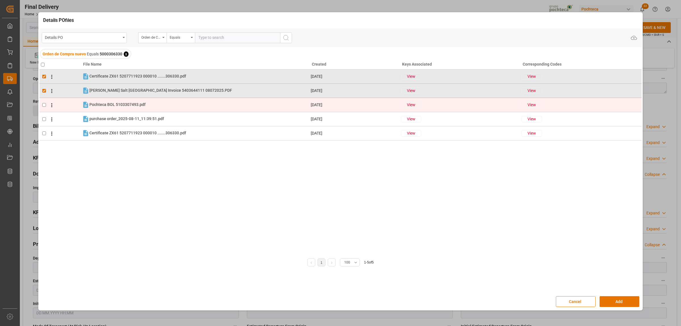
click at [44, 102] on td at bounding box center [60, 105] width 42 height 14
checkbox input "true"
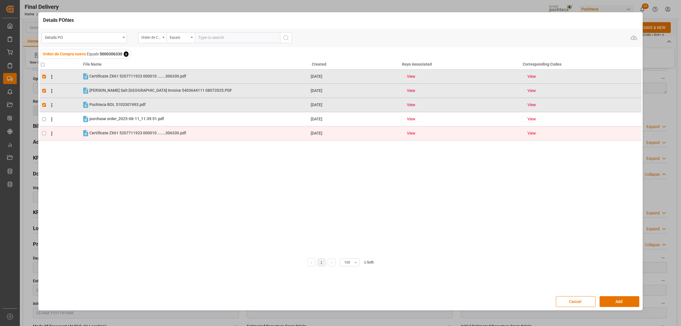
click at [43, 133] on input "checkbox" at bounding box center [44, 133] width 4 height 4
checkbox input "true"
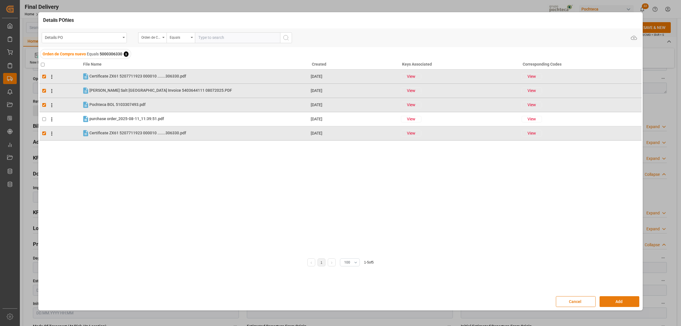
click at [623, 302] on button "Add" at bounding box center [619, 301] width 40 height 11
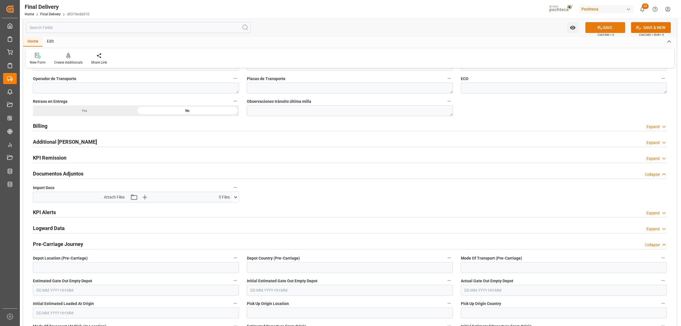
click at [606, 30] on button "SAVE" at bounding box center [605, 27] width 40 height 11
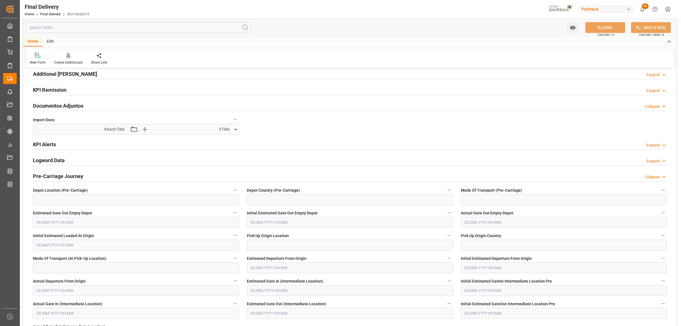
scroll to position [0, 0]
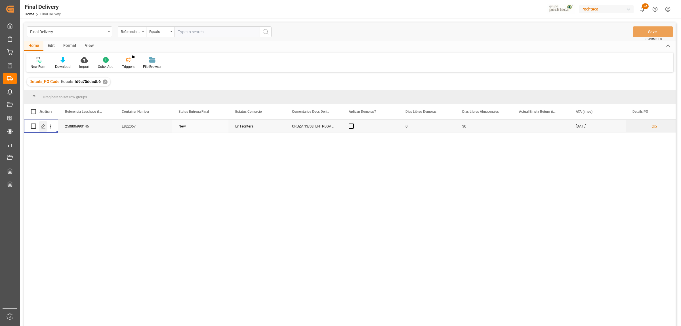
click at [40, 124] on div "Press SPACE to select this row." at bounding box center [43, 126] width 9 height 10
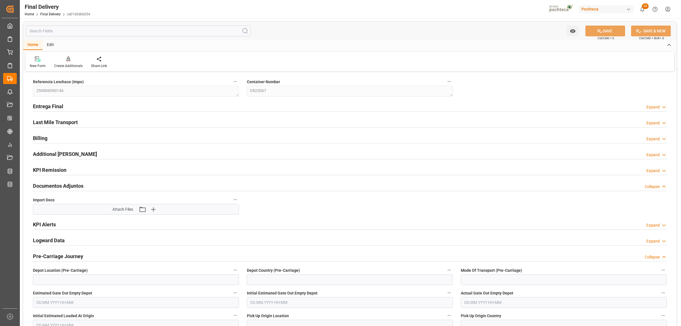
type input "0"
type input "30"
type input "[DATE]"
click at [61, 107] on h2 "Entrega Final" at bounding box center [48, 106] width 30 height 8
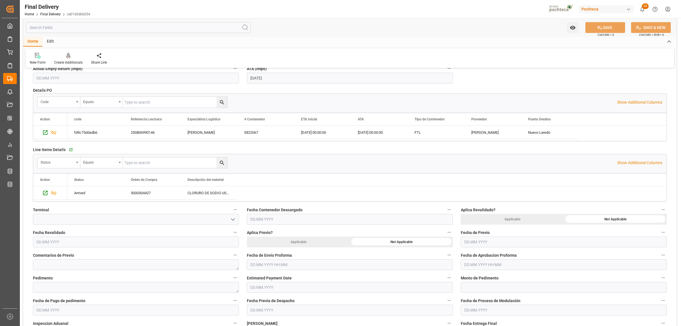
scroll to position [106, 0]
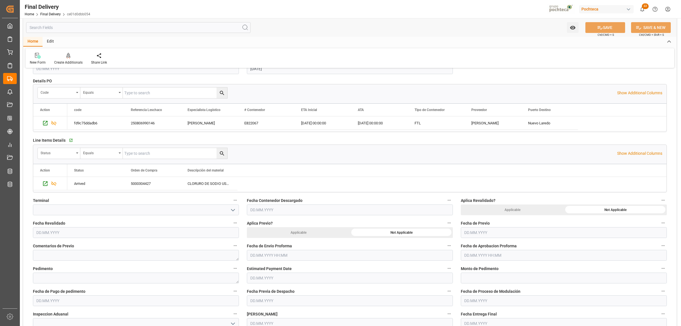
click at [286, 256] on input "text" at bounding box center [350, 255] width 206 height 11
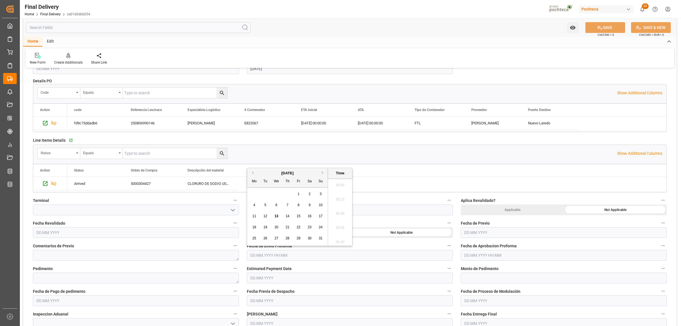
scroll to position [810, 0]
click at [262, 215] on div "12" at bounding box center [265, 216] width 7 height 7
type input "12.08.2025 00:00"
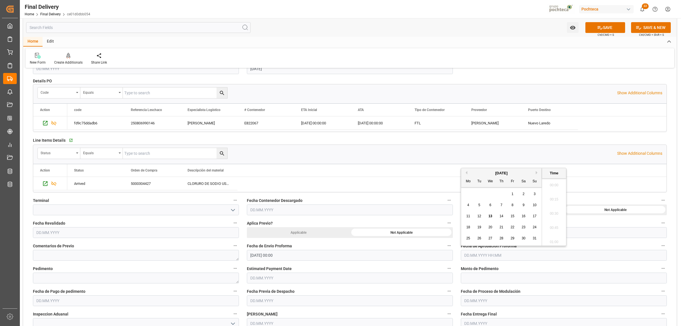
click at [483, 258] on input "text" at bounding box center [564, 255] width 206 height 11
click at [481, 215] on span "12" at bounding box center [479, 216] width 4 height 4
type input "12.08.2025 00:00"
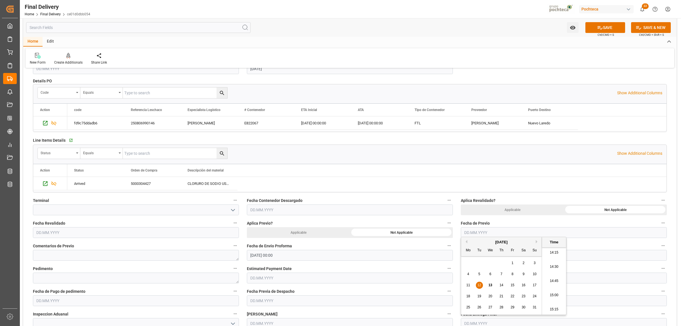
scroll to position [142, 0]
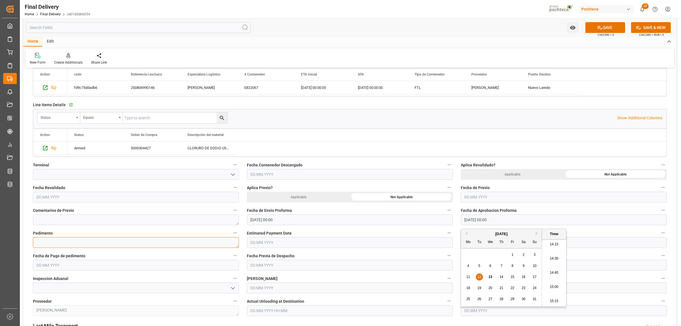
click at [85, 237] on textarea at bounding box center [136, 242] width 206 height 11
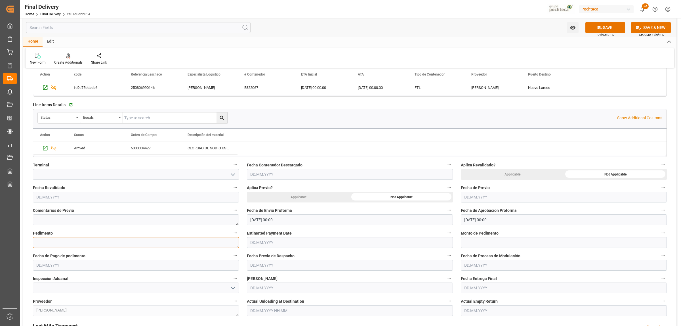
paste textarea "25 24 3617 5008134"
type textarea "25 24 3617 5008134"
click at [481, 243] on input "text" at bounding box center [564, 242] width 206 height 11
paste input "34204"
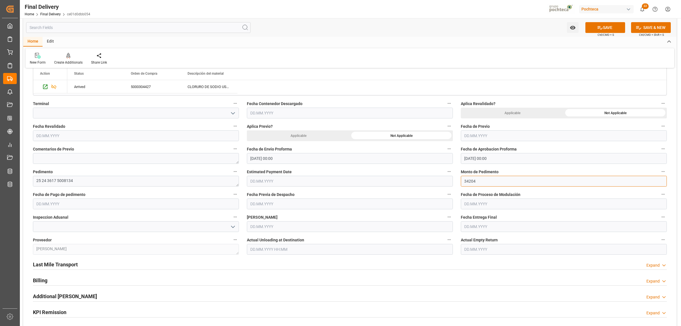
scroll to position [213, 0]
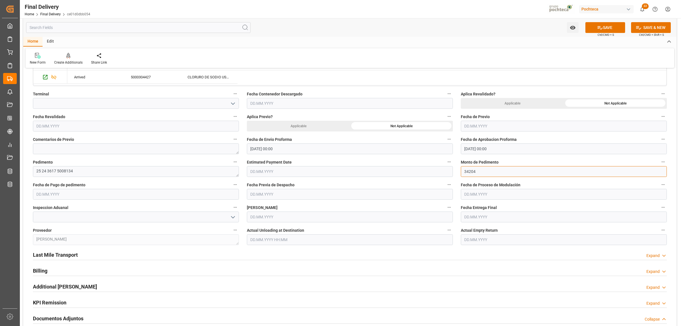
type input "34204"
click at [95, 195] on input "text" at bounding box center [136, 194] width 206 height 11
click at [61, 252] on span "13" at bounding box center [62, 251] width 4 height 4
type input "13.08.2025"
click at [467, 196] on input "text" at bounding box center [564, 194] width 206 height 11
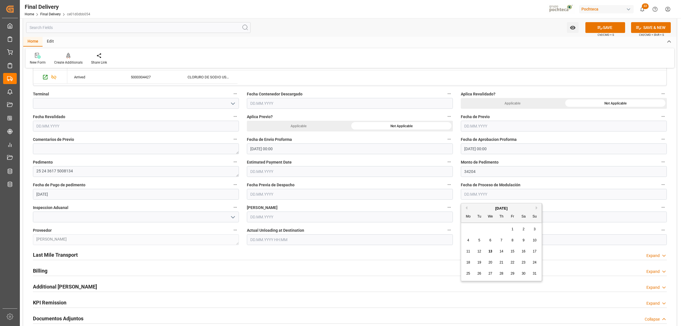
click at [488, 251] on span "13" at bounding box center [490, 251] width 4 height 4
type input "13.08.2025"
click at [231, 217] on icon "open menu" at bounding box center [232, 217] width 7 height 7
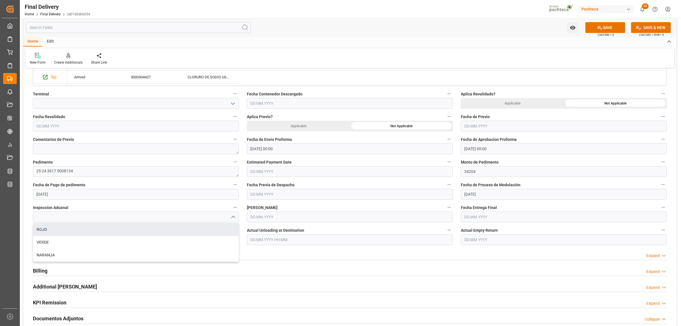
click at [77, 231] on div "ROJO" at bounding box center [135, 229] width 205 height 13
type input "ROJO"
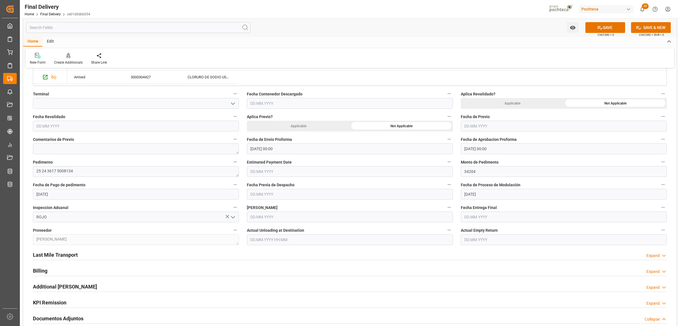
click at [267, 216] on input "text" at bounding box center [350, 216] width 206 height 11
click at [276, 273] on span "13" at bounding box center [276, 274] width 4 height 4
type input "13.08.2025"
click at [467, 214] on input "text" at bounding box center [564, 216] width 206 height 11
click at [485, 254] on div "28 29 30 31 1 2 3" at bounding box center [501, 251] width 77 height 11
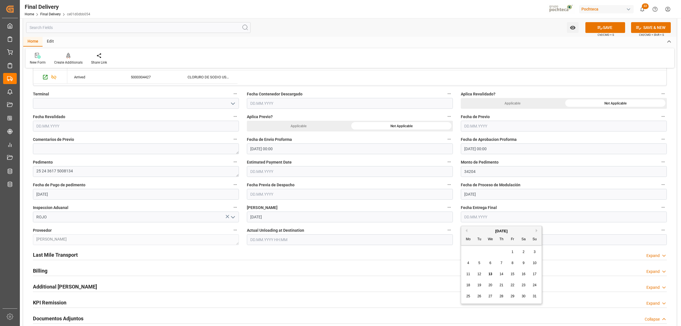
click at [511, 273] on span "15" at bounding box center [512, 274] width 4 height 4
type input "15.08.2025"
click at [472, 243] on input "text" at bounding box center [564, 239] width 206 height 11
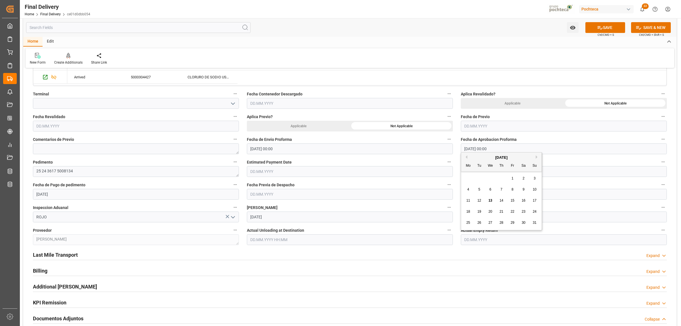
click at [471, 175] on div "28 29 30 31 1 2 3" at bounding box center [501, 178] width 77 height 11
click at [513, 203] on div "15" at bounding box center [512, 200] width 7 height 7
type input "15.08.2025"
click at [60, 255] on h2 "Last Mile Transport" at bounding box center [55, 255] width 45 height 8
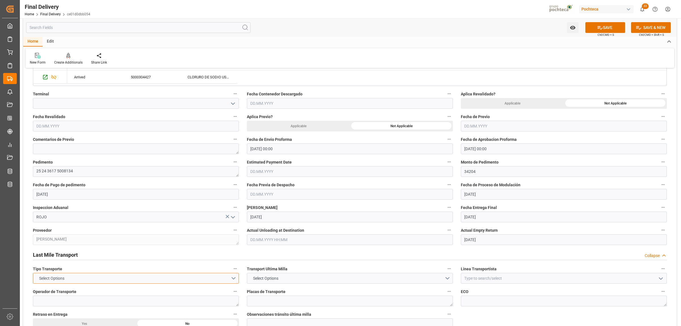
click at [231, 280] on button "Select Options" at bounding box center [136, 278] width 206 height 11
click at [43, 292] on div "FTL" at bounding box center [135, 291] width 205 height 12
click at [288, 279] on button "Select Options" at bounding box center [350, 278] width 206 height 11
click at [265, 293] on div "POCHTECA" at bounding box center [349, 291] width 205 height 12
click at [485, 277] on input at bounding box center [564, 278] width 206 height 11
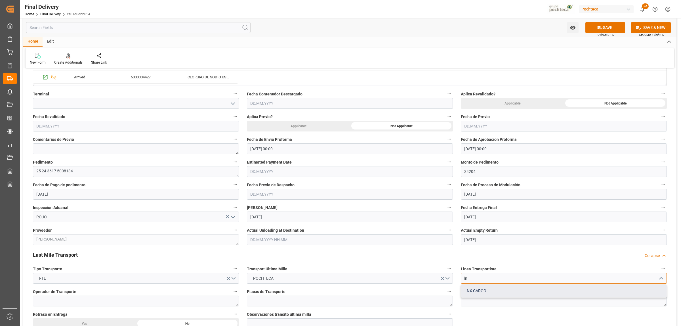
click at [492, 289] on div "LNX CARGO" at bounding box center [563, 290] width 205 height 13
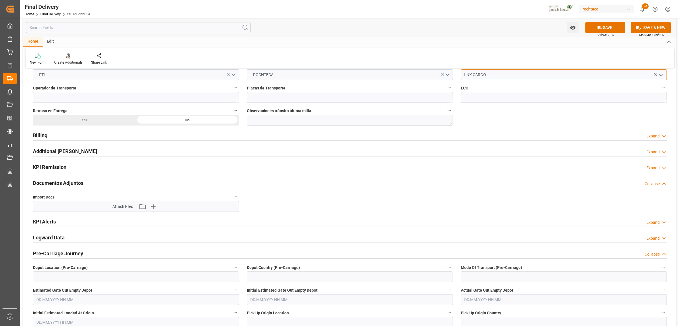
scroll to position [425, 0]
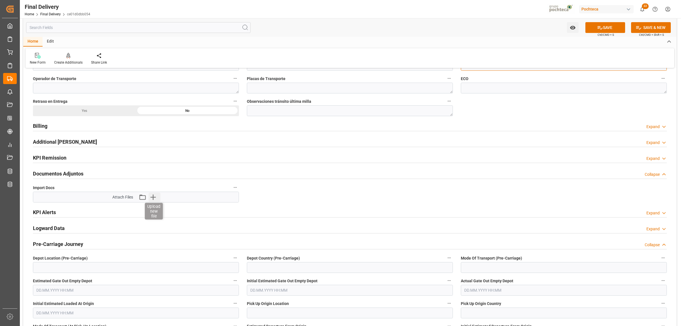
type input "LNX CARGO"
click at [154, 198] on icon "button" at bounding box center [152, 196] width 5 height 5
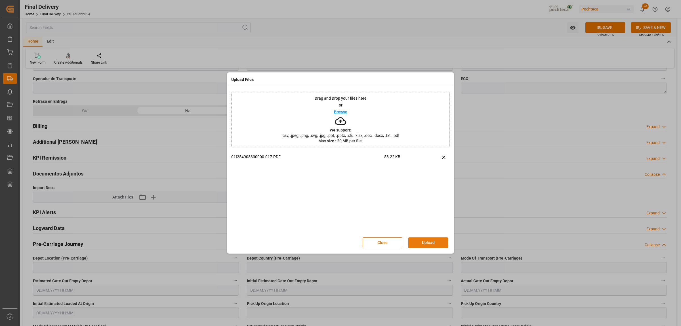
click at [423, 244] on button "Upload" at bounding box center [428, 242] width 40 height 11
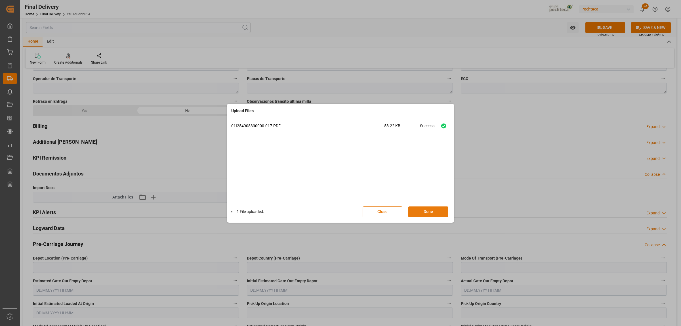
click at [437, 210] on button "Done" at bounding box center [428, 211] width 40 height 11
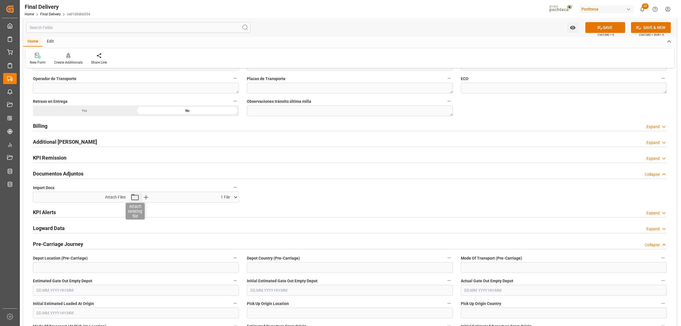
click at [131, 196] on icon "button" at bounding box center [135, 197] width 8 height 6
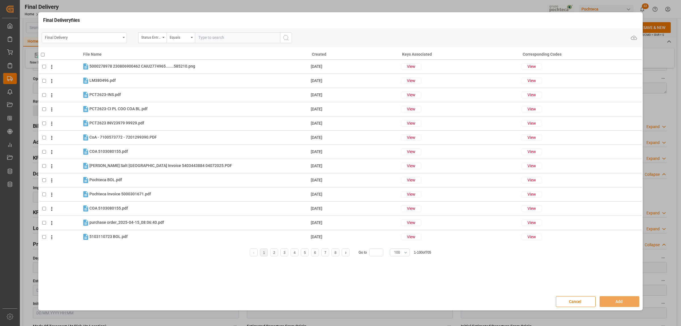
click at [123, 40] on div "Final Delivery" at bounding box center [84, 37] width 85 height 11
type input "o"
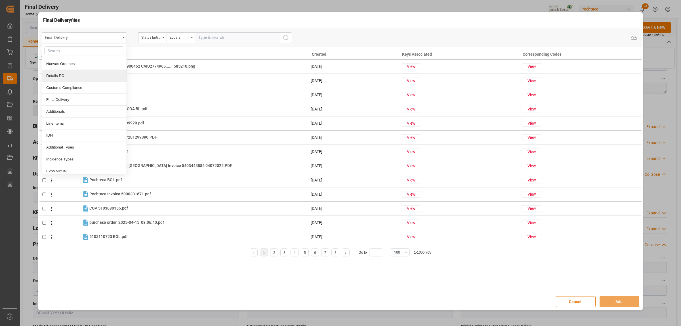
click at [60, 75] on div "Details PO" at bounding box center [84, 76] width 85 height 12
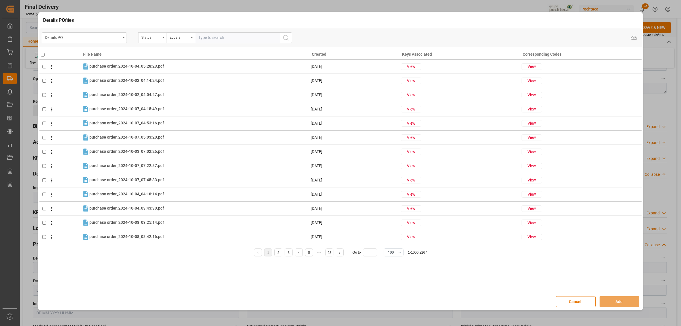
click at [164, 40] on div "Status" at bounding box center [152, 37] width 28 height 11
type input "orde"
click at [162, 67] on div "Orden de Compra nuevo" at bounding box center [180, 64] width 85 height 12
click at [208, 34] on input "text" at bounding box center [237, 37] width 85 height 11
paste input "5000304427"
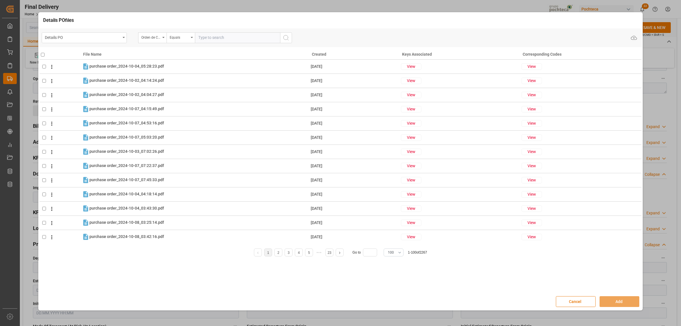
type input "5000304427"
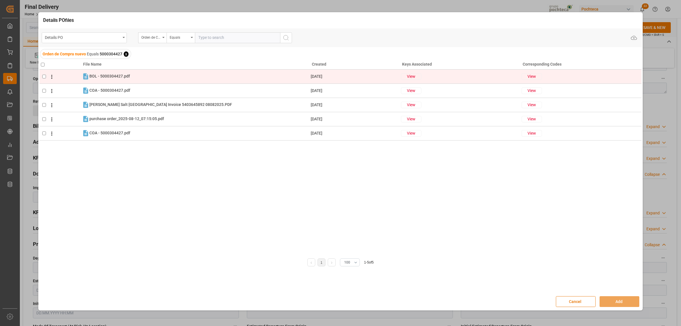
click at [43, 75] on input "checkbox" at bounding box center [44, 77] width 4 height 4
checkbox input "true"
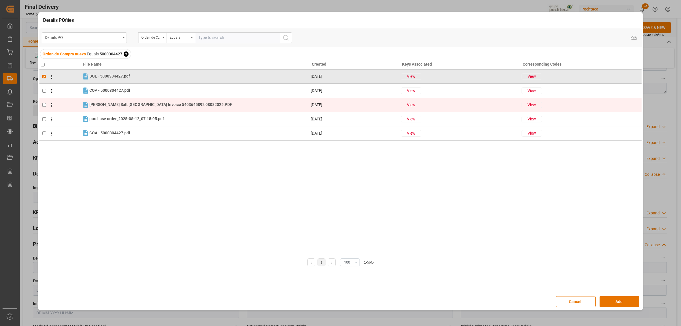
click at [43, 107] on td at bounding box center [60, 105] width 42 height 14
checkbox input "true"
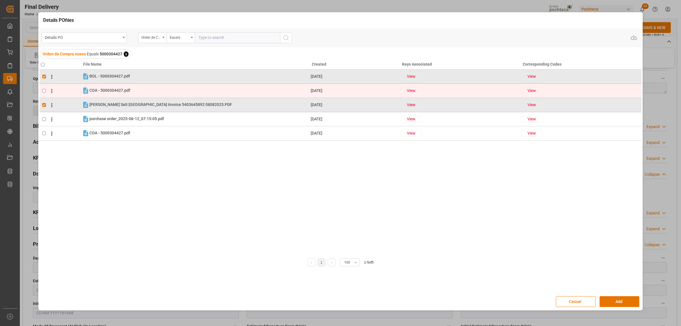
click at [43, 90] on input "checkbox" at bounding box center [44, 91] width 4 height 4
checkbox input "true"
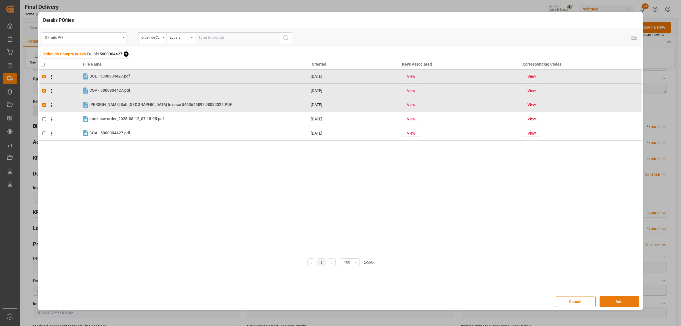
click at [629, 299] on button "Add" at bounding box center [619, 301] width 40 height 11
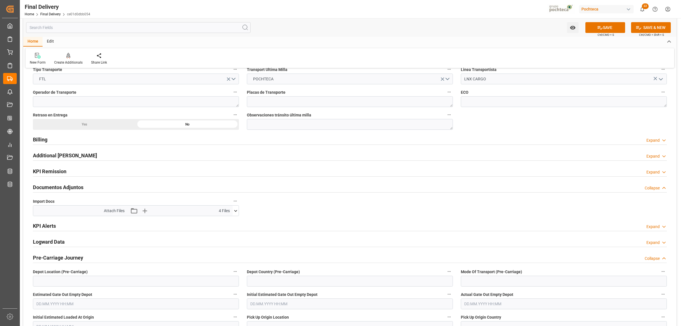
scroll to position [390, 0]
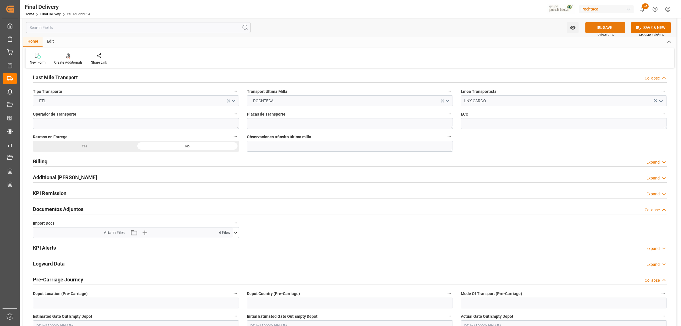
click at [607, 31] on button "SAVE" at bounding box center [605, 27] width 40 height 11
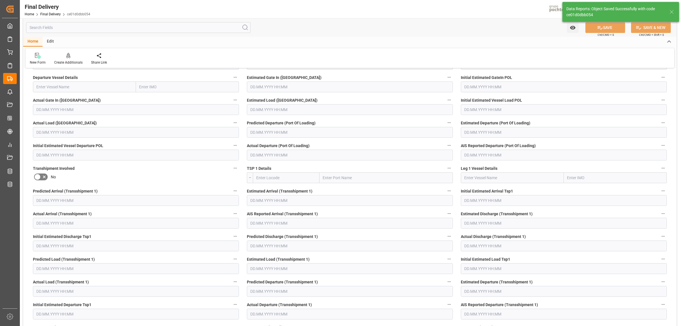
scroll to position [45, 0]
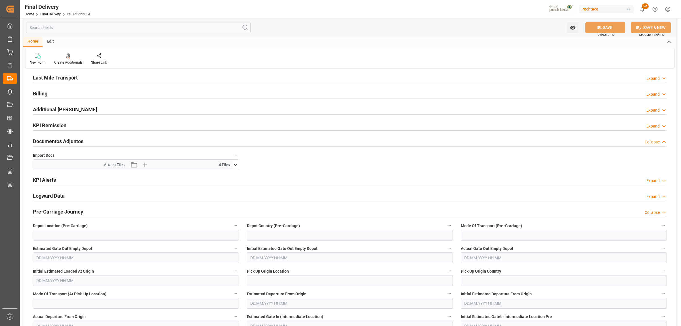
click at [234, 165] on icon at bounding box center [236, 165] width 6 height 6
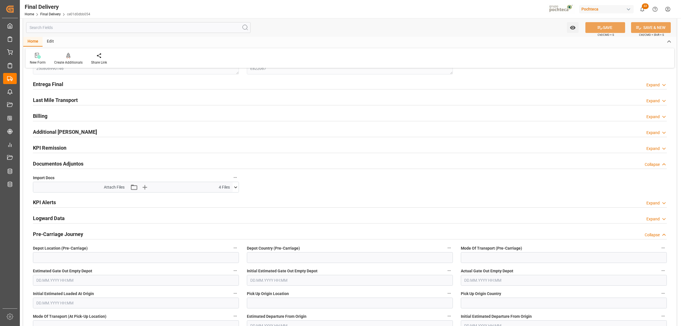
scroll to position [0, 0]
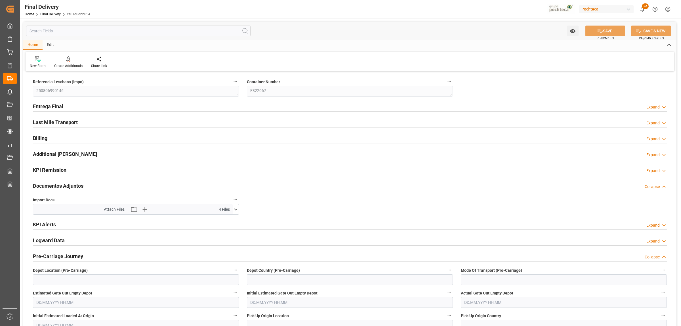
click at [48, 108] on h2 "Entrega Final" at bounding box center [48, 106] width 30 height 8
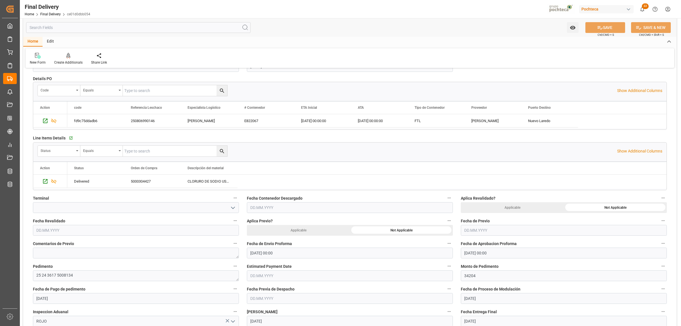
scroll to position [142, 0]
